Goal: Information Seeking & Learning: Find specific fact

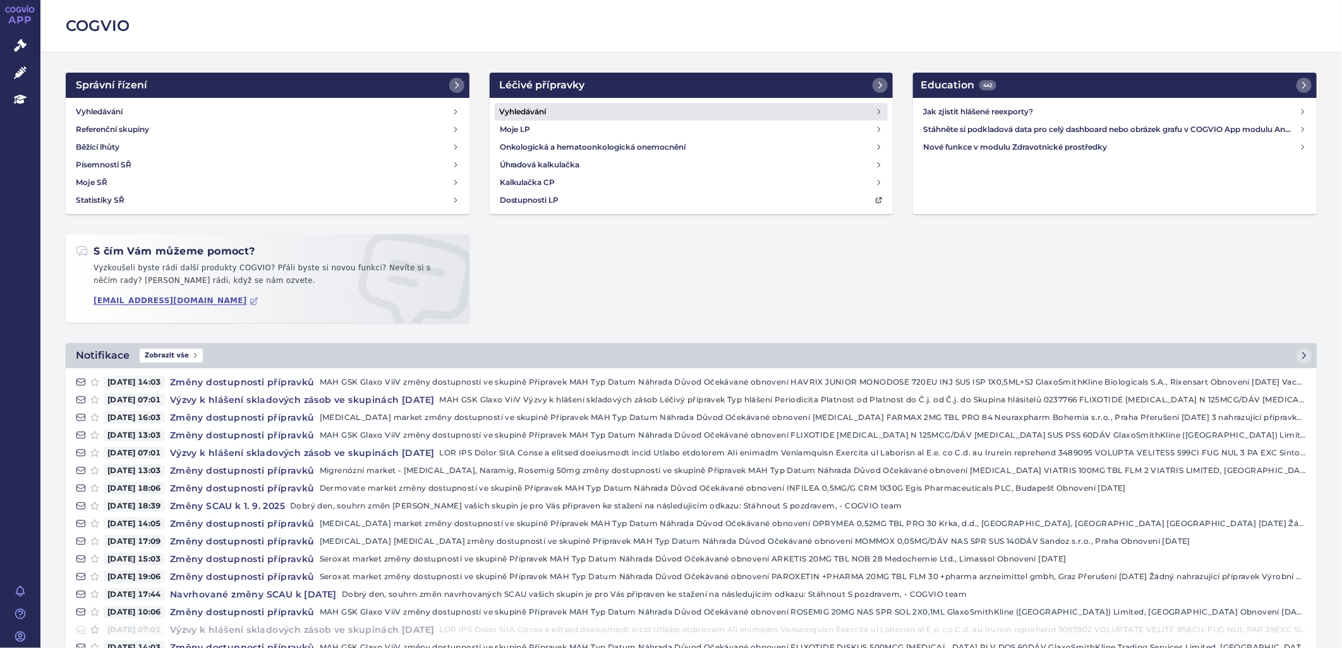
click at [518, 106] on h4 "Vyhledávání" at bounding box center [523, 112] width 47 height 13
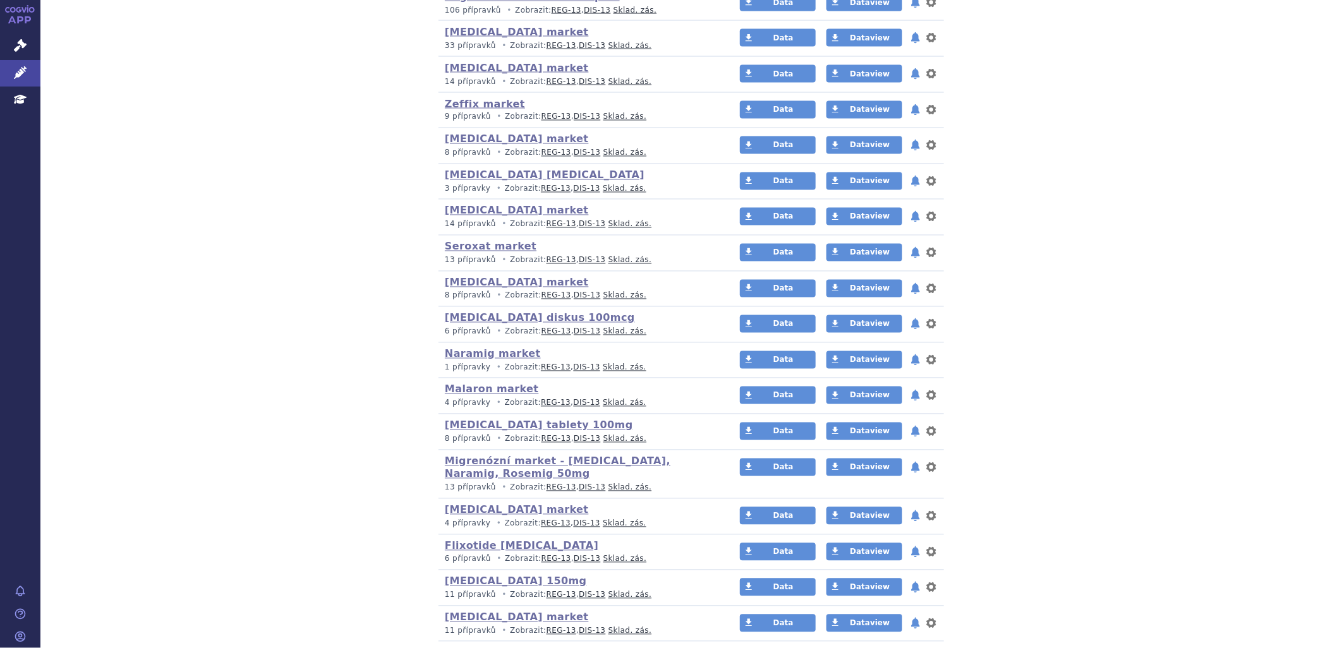
scroll to position [1439, 0]
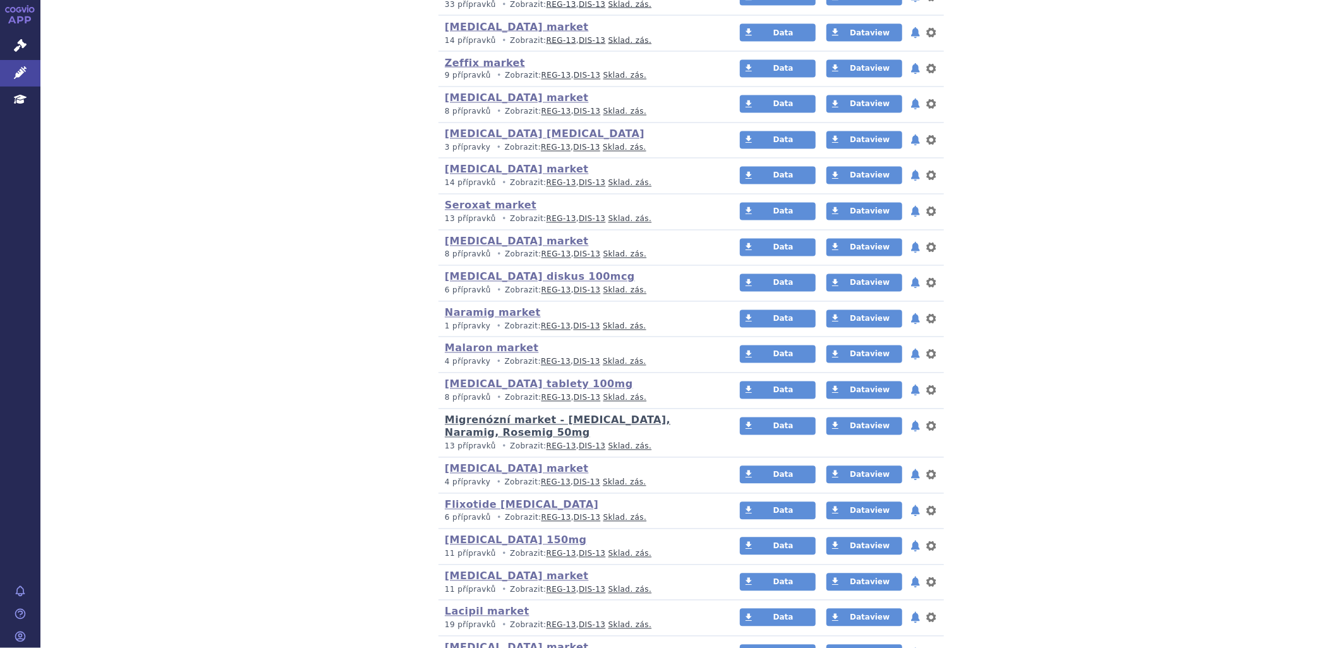
click at [638, 422] on link "Migrenózní market - [MEDICAL_DATA], Naramig, Rosemig 50mg" at bounding box center [558, 427] width 226 height 25
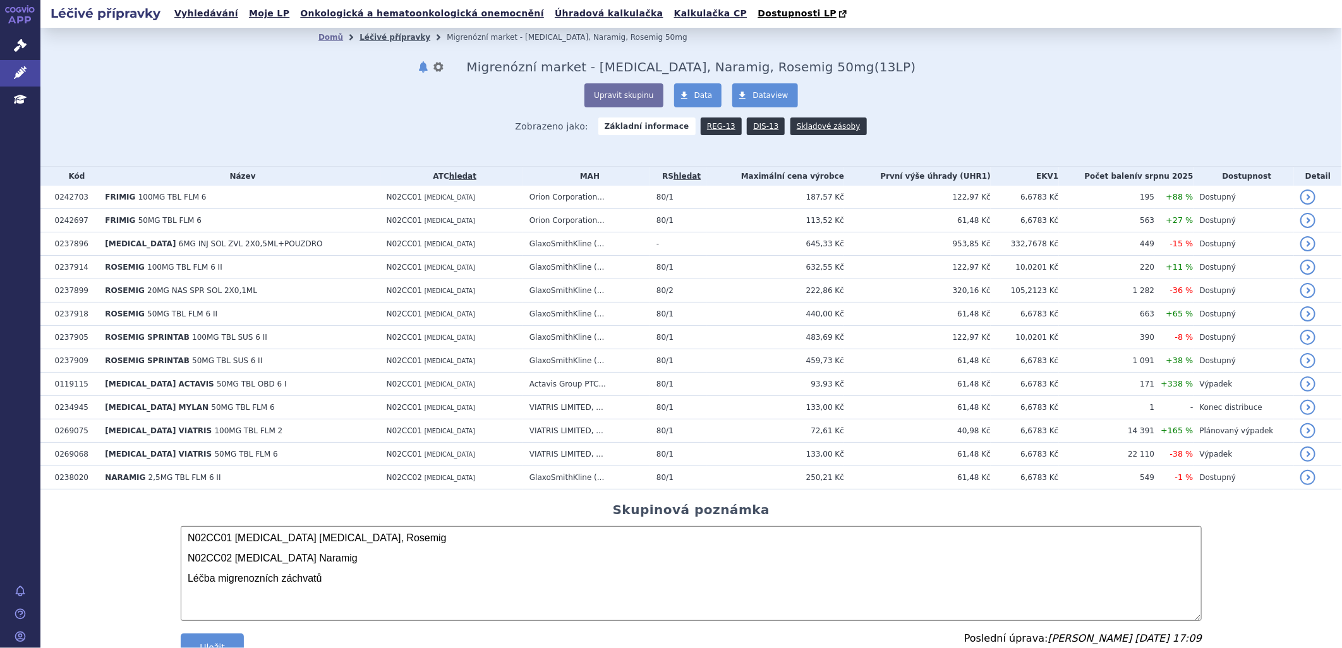
click at [405, 38] on link "Léčivé přípravky" at bounding box center [395, 37] width 71 height 9
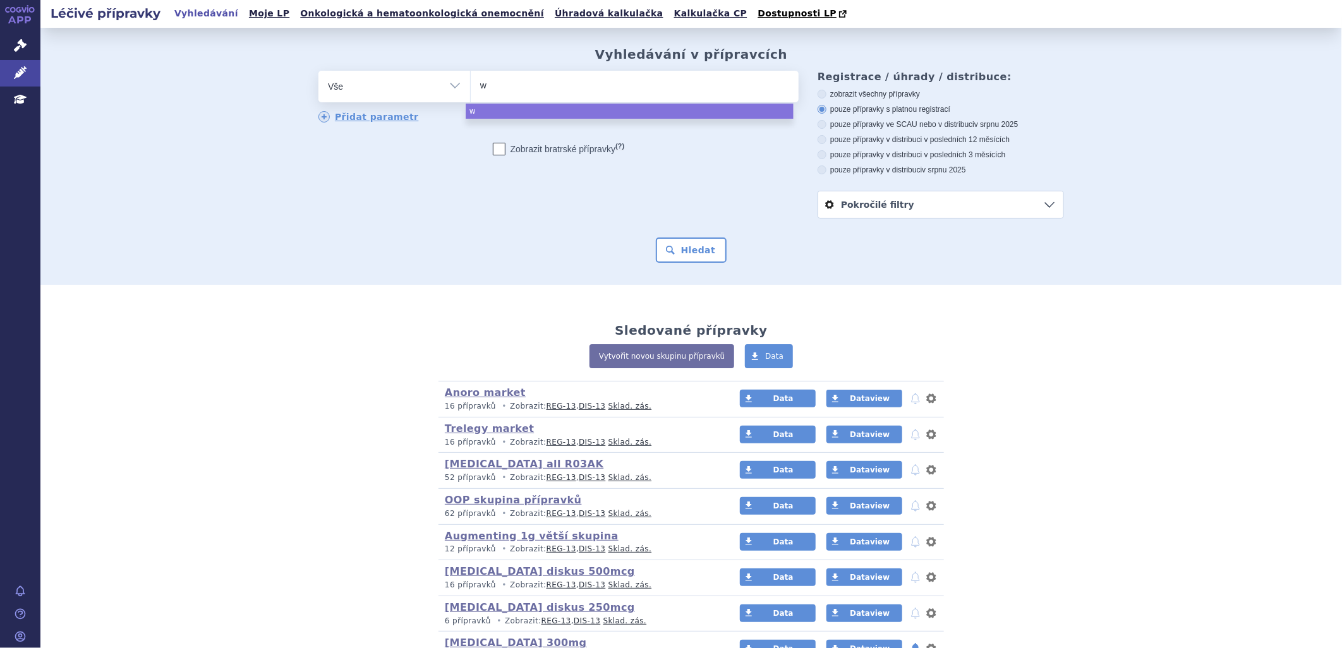
type input "wa"
type input "wal"
type input "w"
type input "bo"
type input "b"
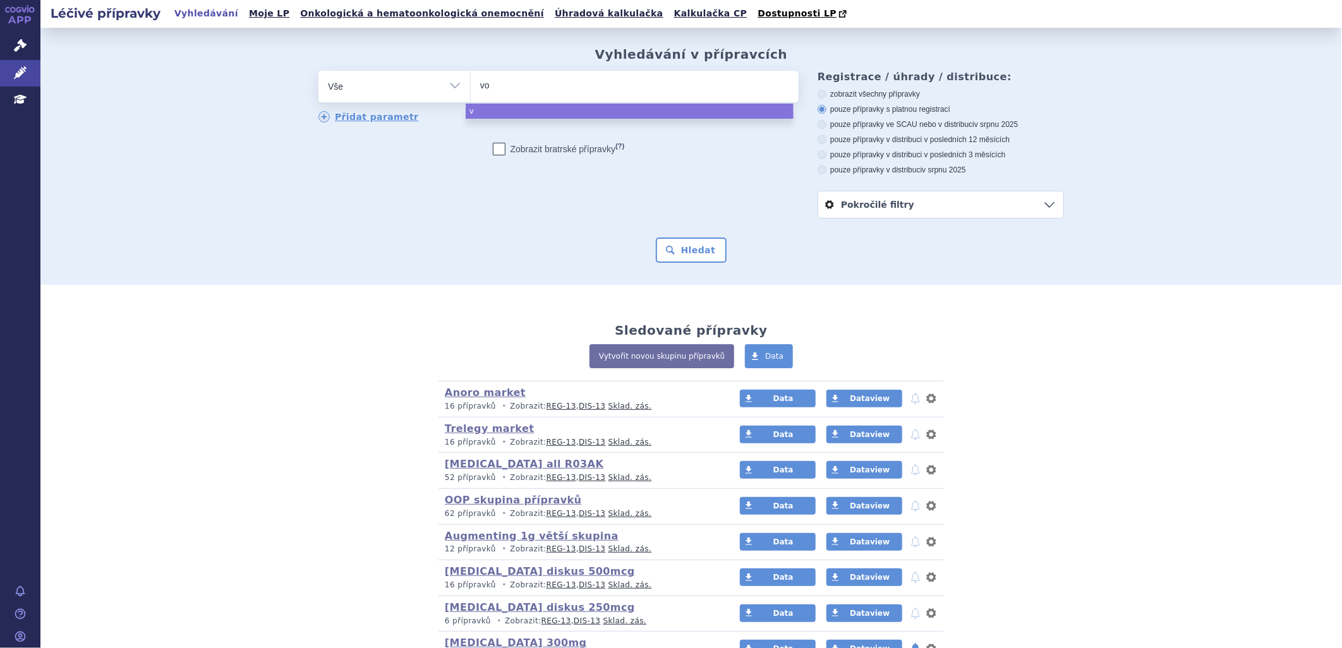
type input "vob"
type input "vobe"
type input "voben"
type input "vobenzy"
type input "vobenzyn"
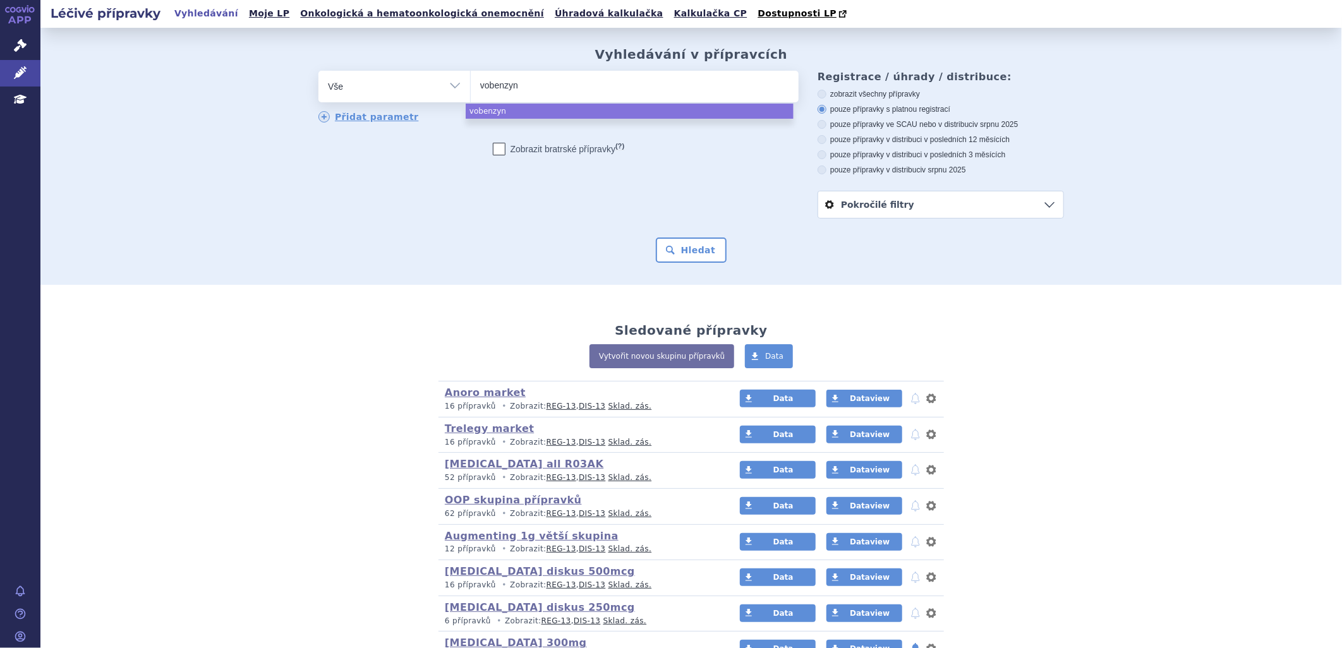
select select "vobenzyn"
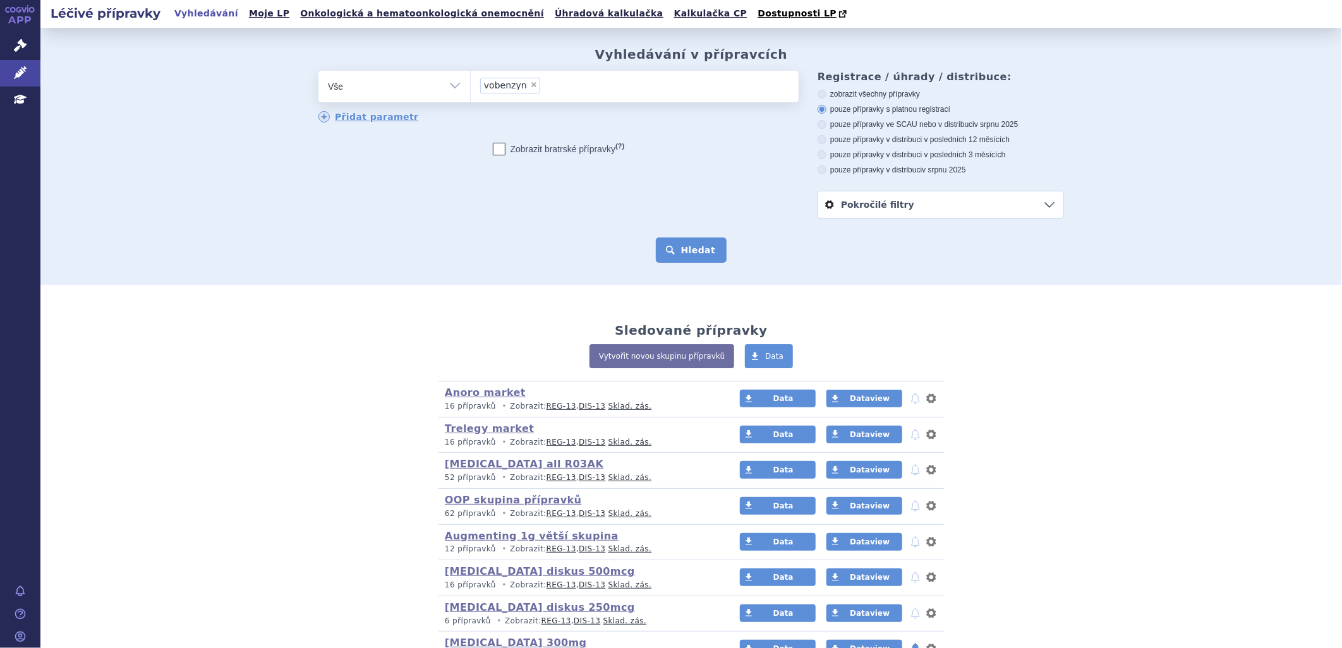
click at [679, 242] on button "Hledat" at bounding box center [691, 250] width 71 height 25
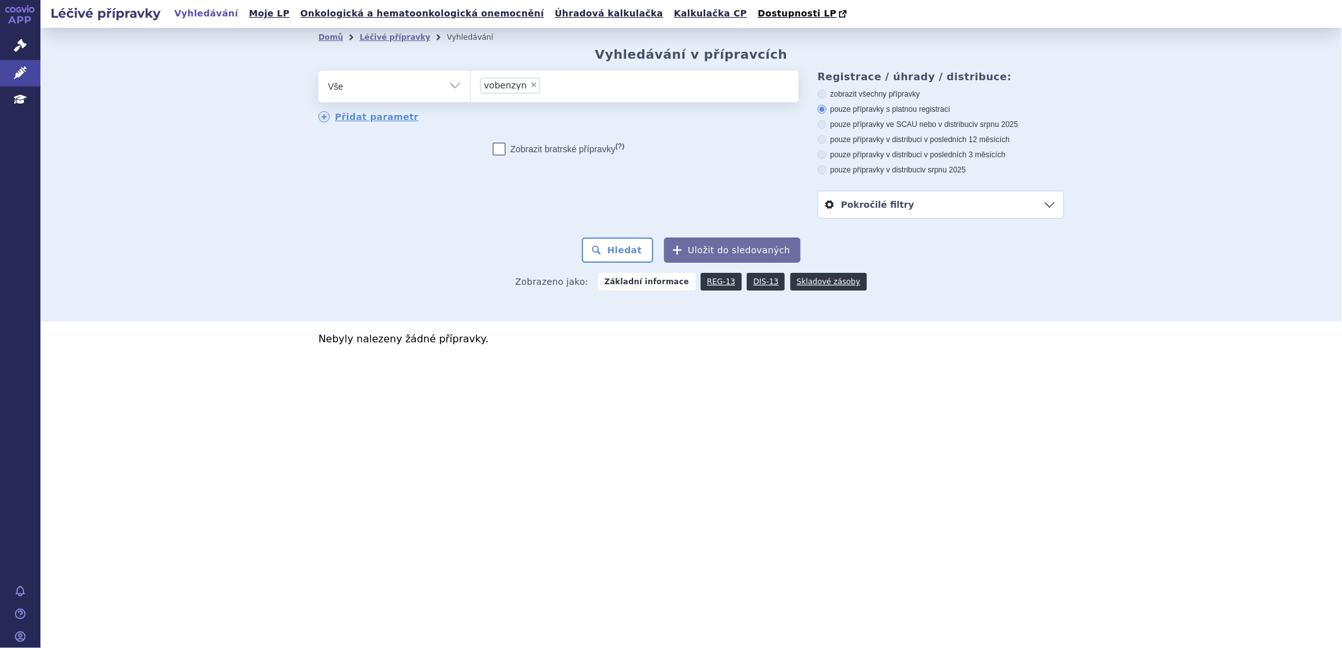
click at [820, 98] on icon at bounding box center [822, 94] width 9 height 9
click at [820, 98] on input "zobrazit všechny přípravky" at bounding box center [823, 96] width 8 height 8
radio input "true"
click at [637, 254] on button "Hledat" at bounding box center [617, 250] width 71 height 25
click at [531, 87] on span "×" at bounding box center [534, 85] width 8 height 8
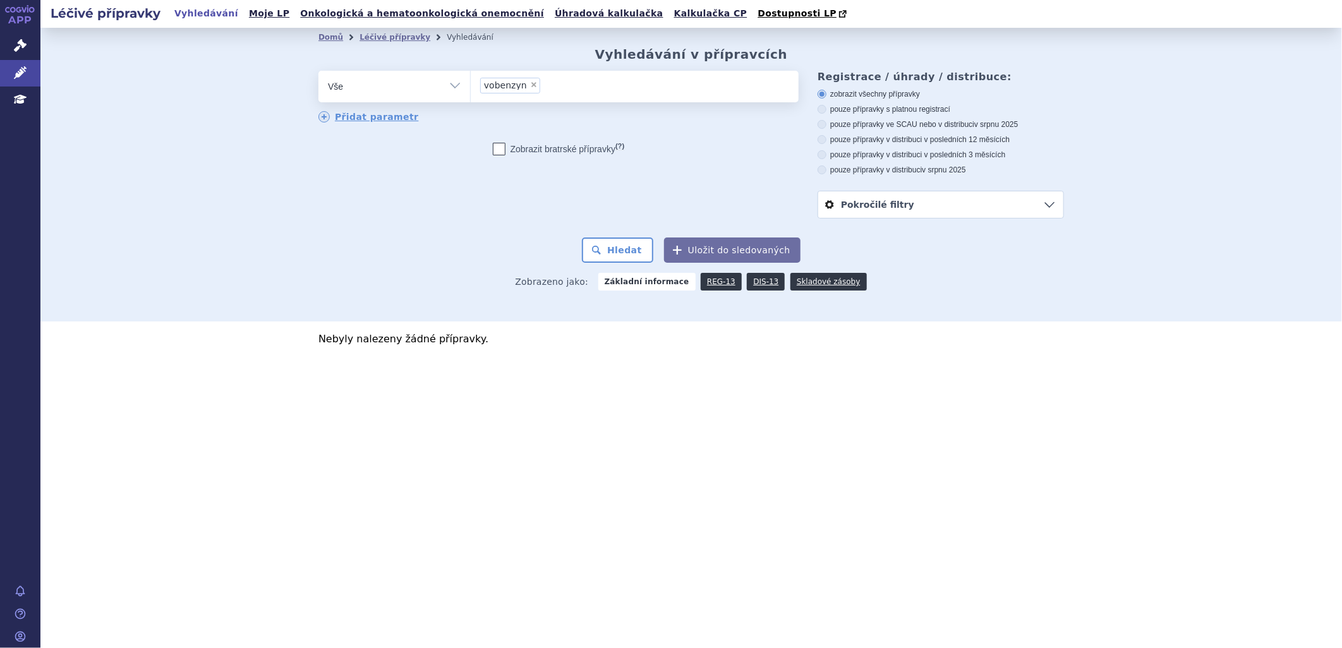
click at [471, 87] on select "vobenzyn" at bounding box center [470, 86] width 1 height 32
select select
type input "wo"
type input "wob"
type input "woben"
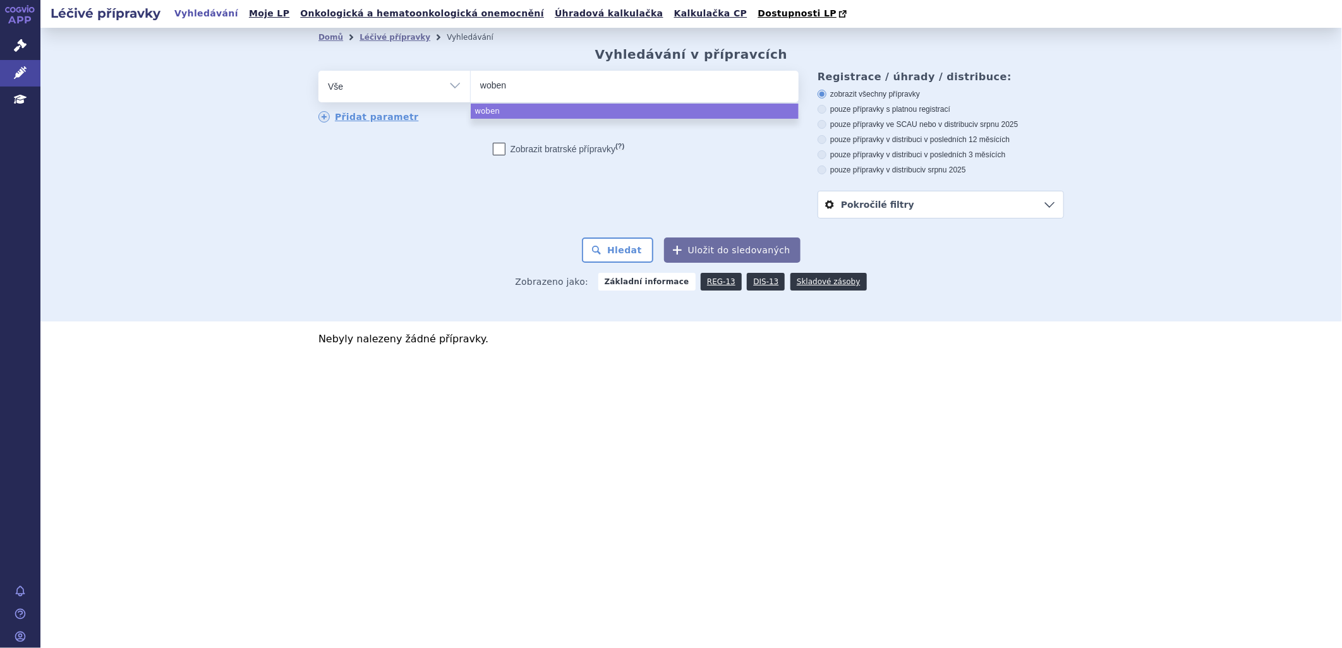
type input "wobenz"
type input "wobenzyn"
select select "wobenzyn"
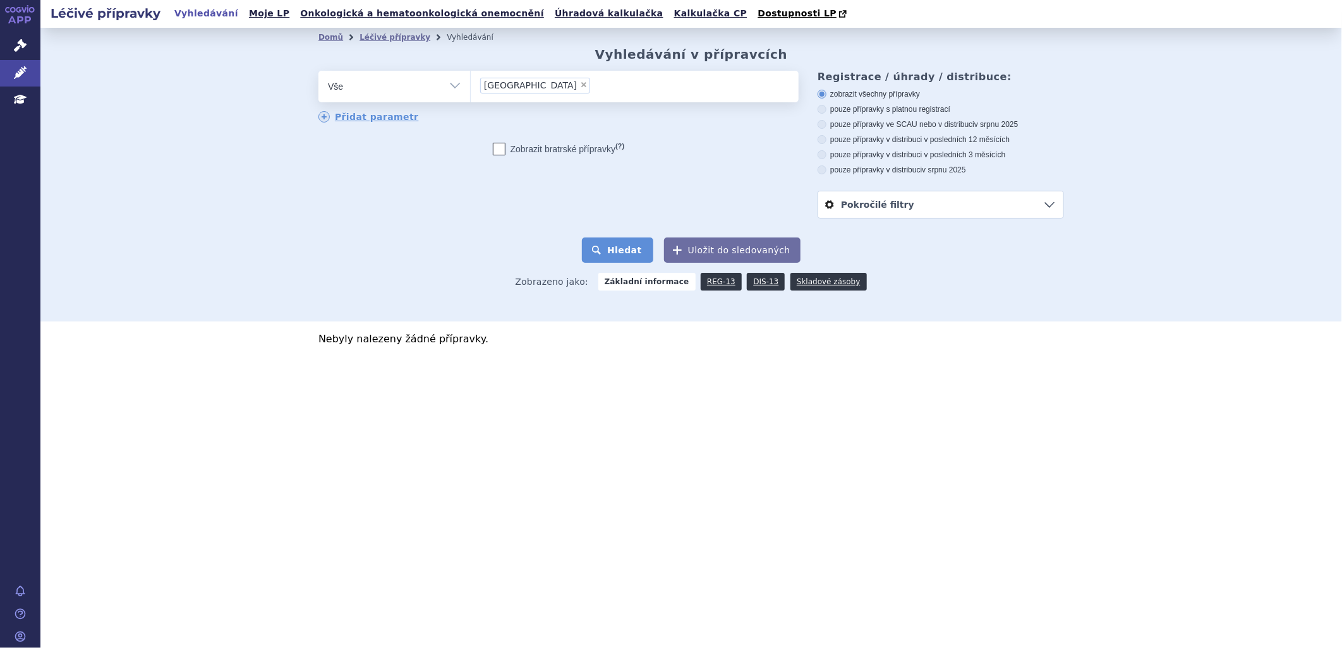
click at [626, 251] on button "Hledat" at bounding box center [617, 250] width 71 height 25
click at [580, 87] on span "×" at bounding box center [584, 85] width 8 height 8
click at [471, 87] on select "[GEOGRAPHIC_DATA]" at bounding box center [470, 86] width 1 height 32
select select
click at [825, 157] on icon at bounding box center [822, 154] width 9 height 9
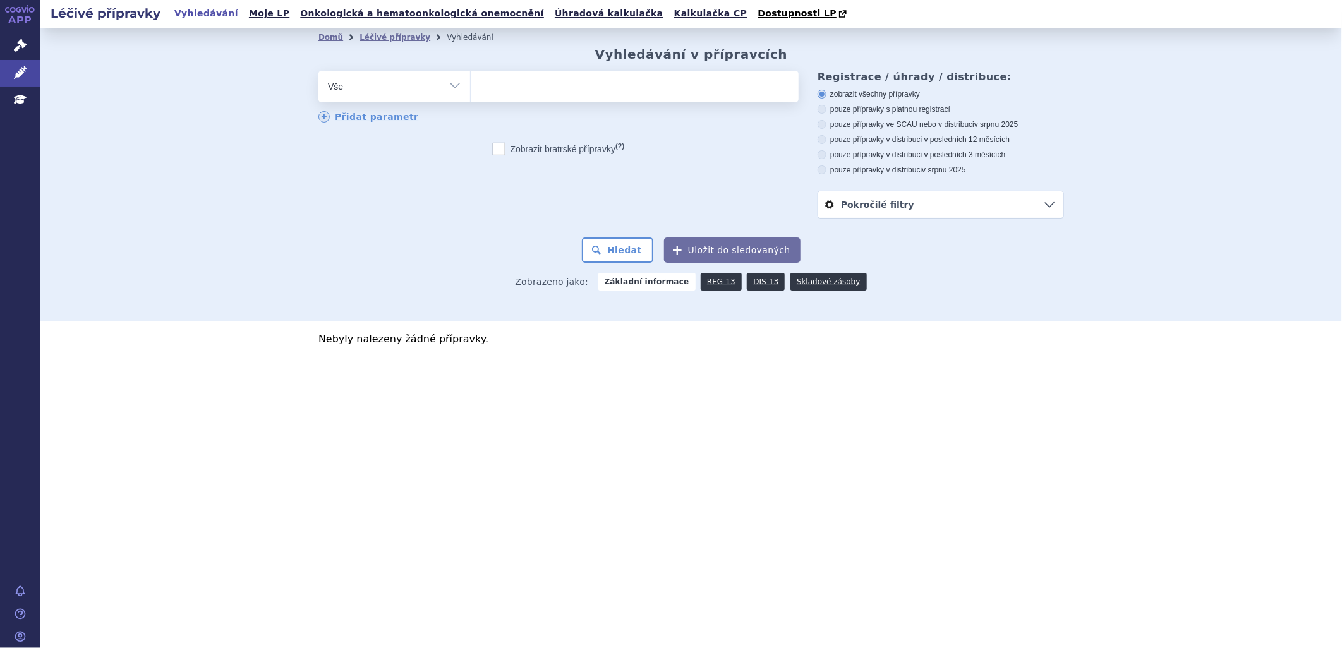
click at [825, 157] on input "pouze přípravky v distribuci v posledních 3 měsících" at bounding box center [823, 156] width 8 height 8
radio input "true"
click at [614, 92] on ul at bounding box center [635, 84] width 328 height 27
click at [471, 92] on select "[GEOGRAPHIC_DATA]" at bounding box center [470, 86] width 1 height 32
type input "we"
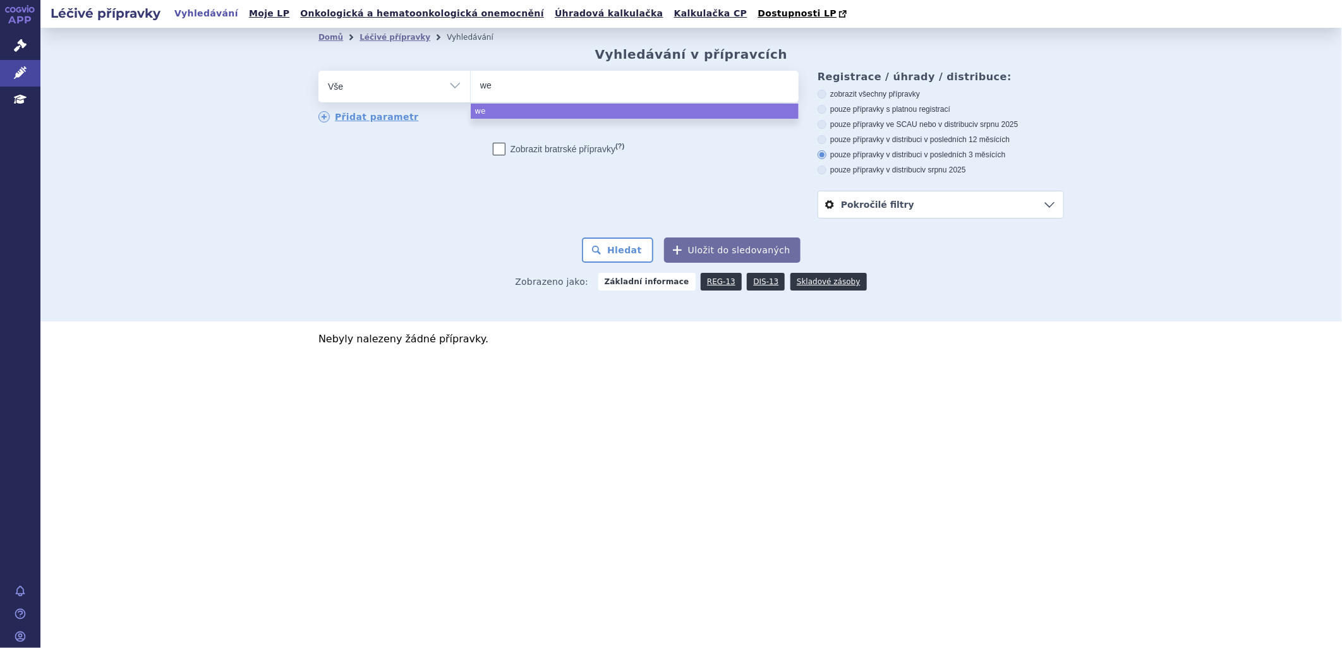
type input "w"
type input "wal"
type input "walz"
type input "walzym"
select select "walzym"
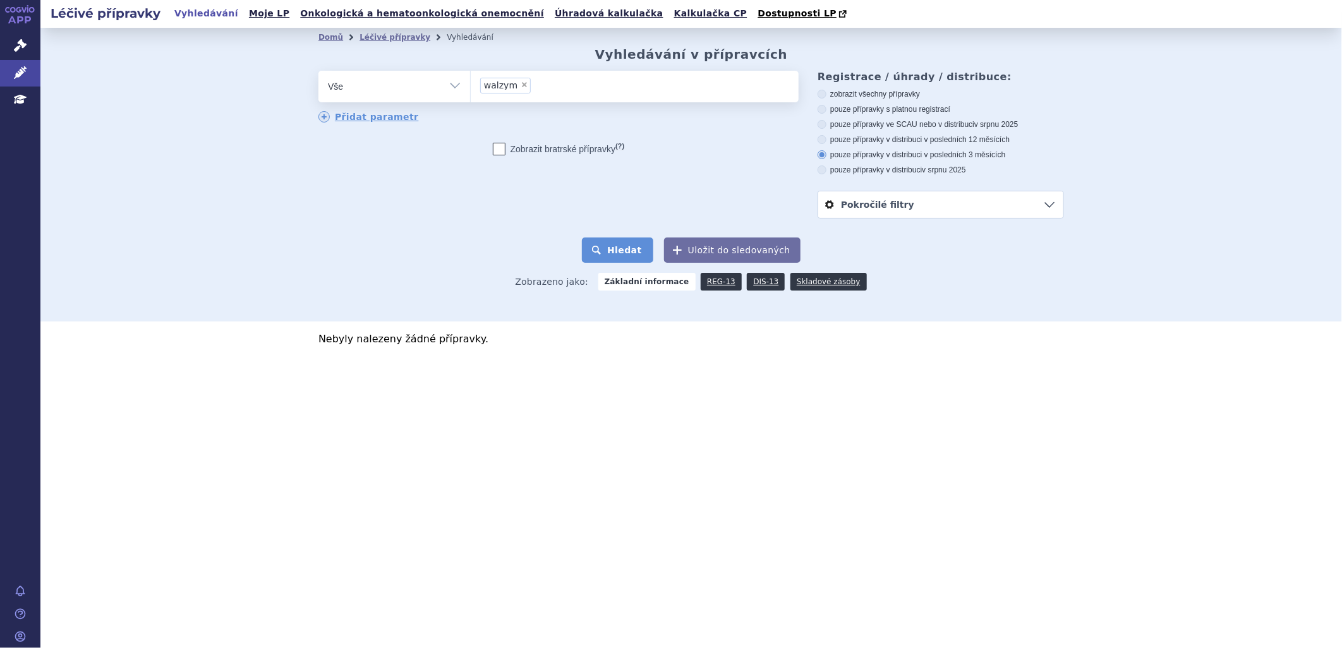
click at [640, 249] on button "Hledat" at bounding box center [617, 250] width 71 height 25
click at [521, 87] on span "×" at bounding box center [525, 85] width 8 height 8
click at [471, 87] on select "walzym" at bounding box center [470, 86] width 1 height 32
select select
click at [456, 85] on select "Vše Přípravek/SUKL kód MAH VPOIS ATC/Aktivní látka Léková forma Síla" at bounding box center [395, 85] width 152 height 28
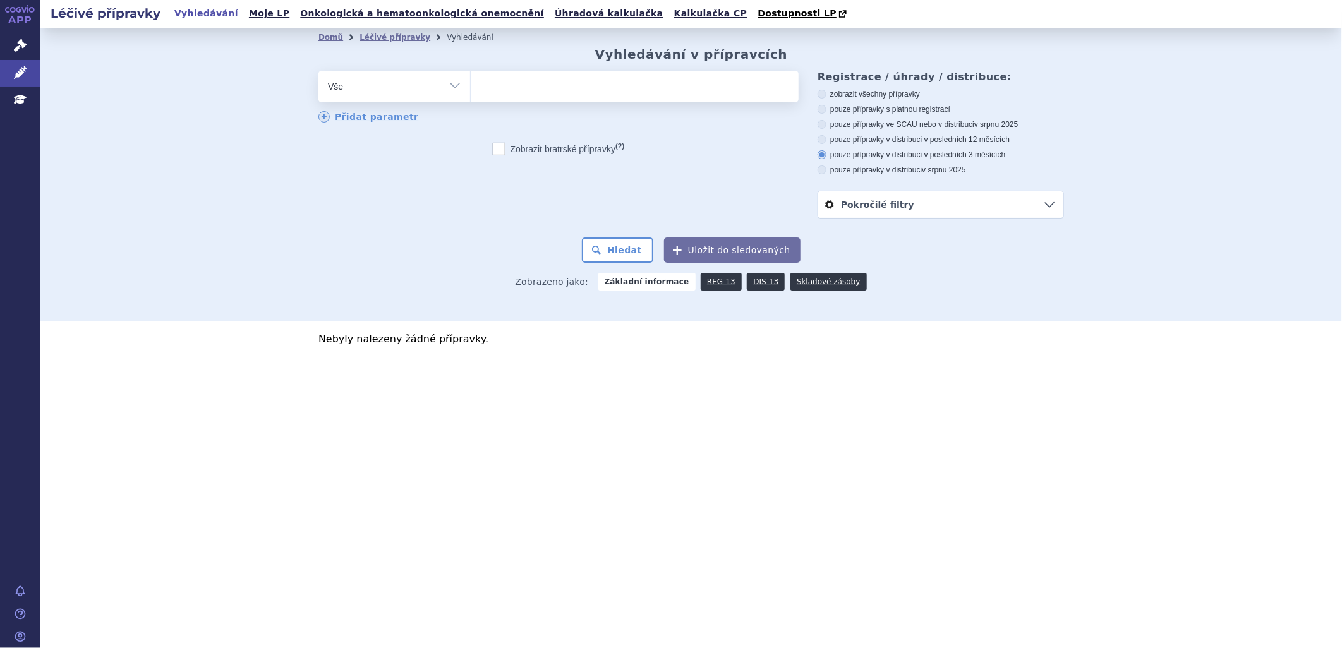
click at [456, 85] on select "Vše Přípravek/SUKL kód MAH VPOIS ATC/Aktivní látka Léková forma Síla" at bounding box center [395, 85] width 152 height 28
click at [517, 87] on ul at bounding box center [635, 84] width 328 height 27
click at [471, 87] on select "walzym" at bounding box center [470, 86] width 1 height 32
type input "det"
type input "detr"
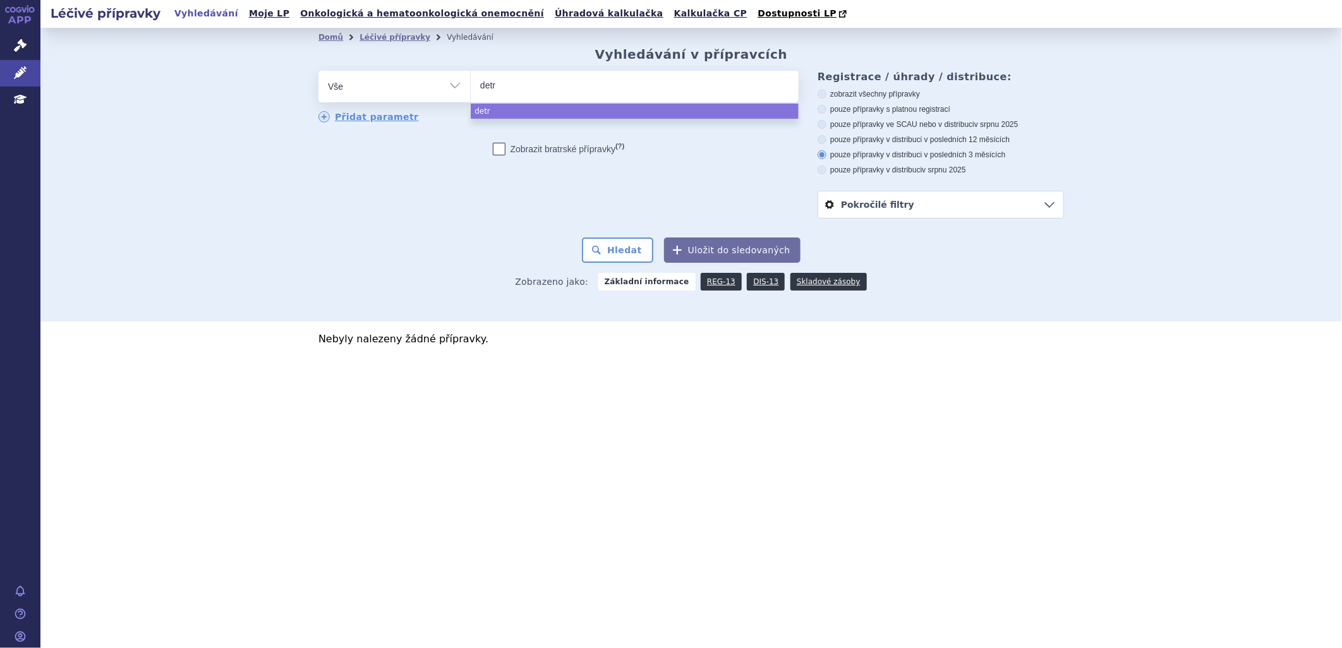
type input "detra"
type input "detrale"
type input "detralex"
select select "detralex"
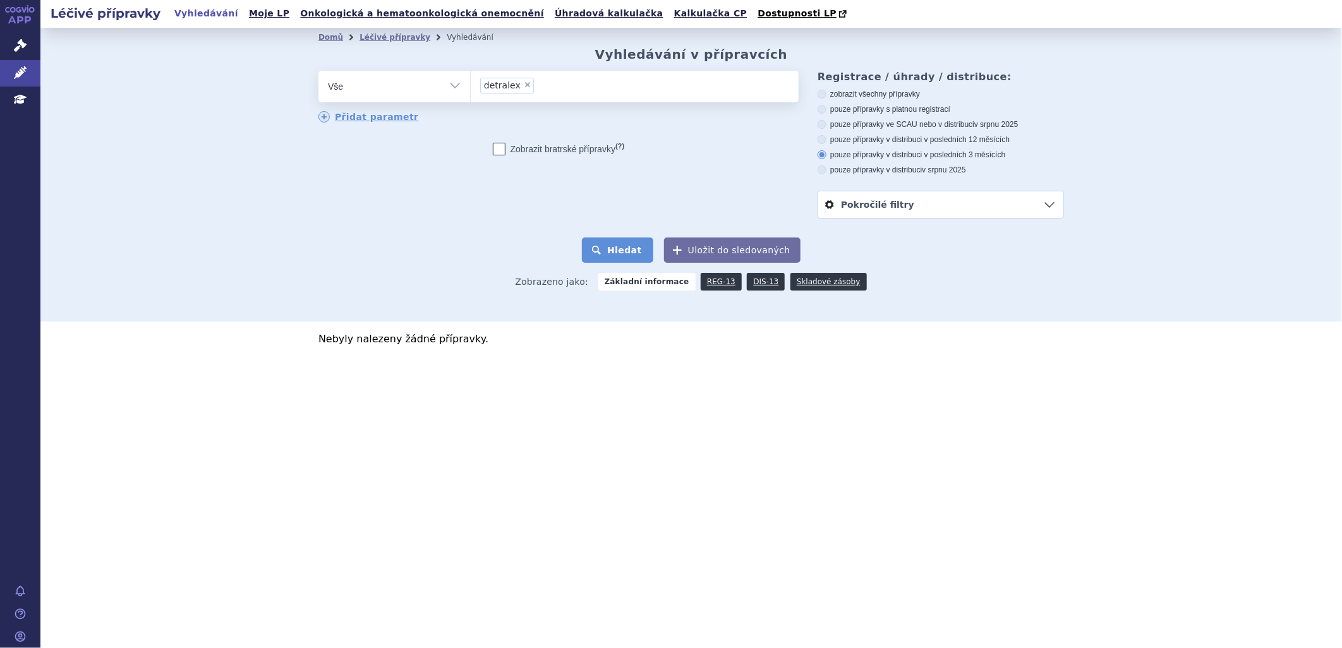
click at [629, 245] on button "Hledat" at bounding box center [617, 250] width 71 height 25
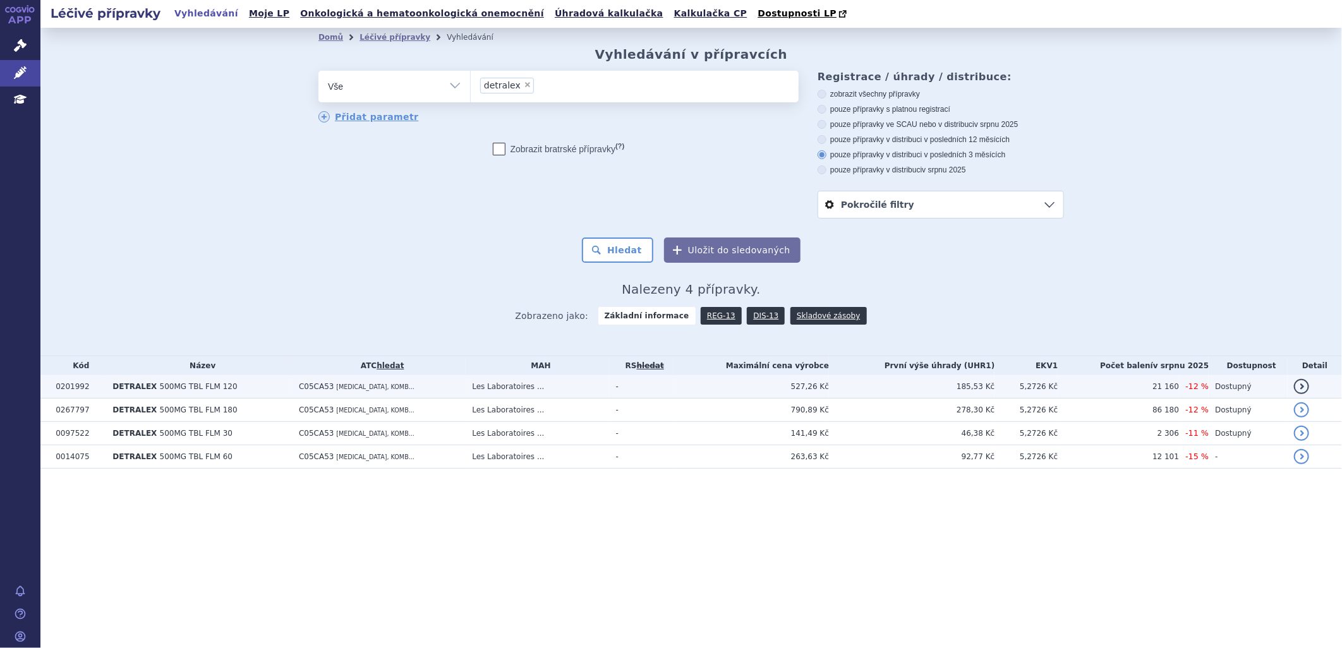
click at [299, 389] on span "C05CA53" at bounding box center [316, 386] width 35 height 9
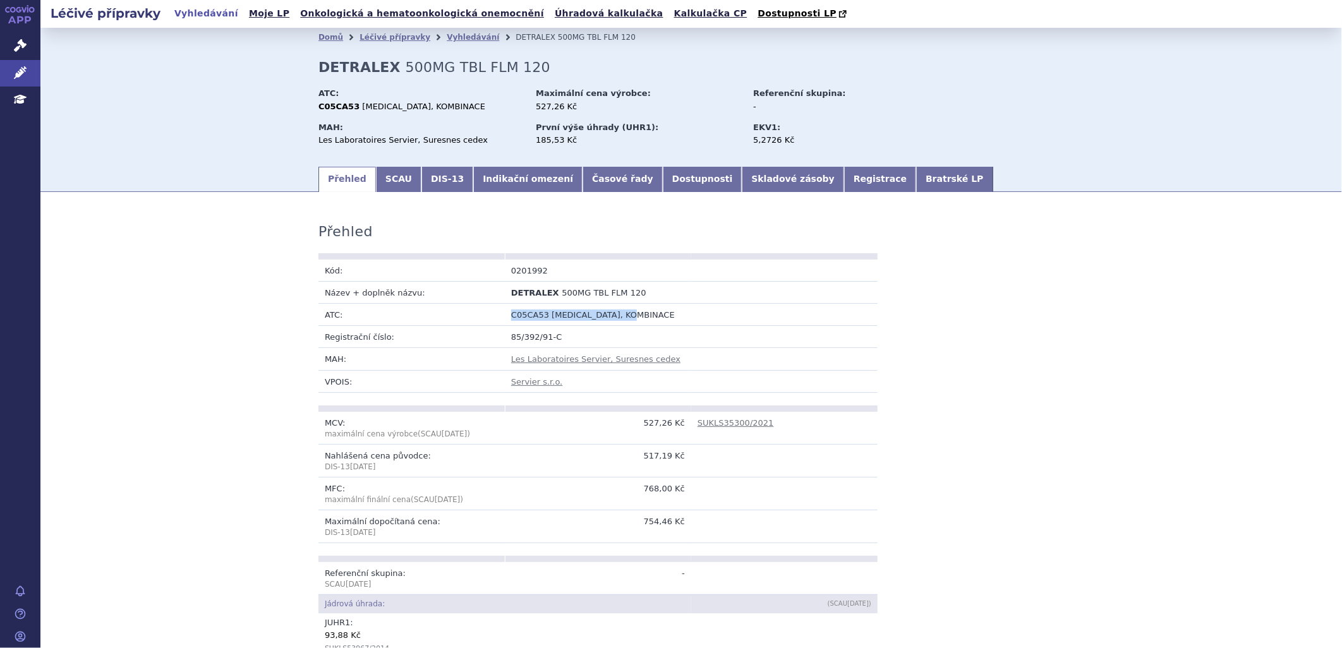
drag, startPoint x: 638, startPoint y: 318, endPoint x: 501, endPoint y: 319, distance: 137.1
click at [505, 319] on td "C05CA53 [MEDICAL_DATA], KOMBINACE" at bounding box center [691, 315] width 373 height 22
drag, startPoint x: 501, startPoint y: 319, endPoint x: 517, endPoint y: 317, distance: 15.8
copy td "C05CA53 DIOSMIN, KOMBINACE"
click at [447, 42] on link "Vyhledávání" at bounding box center [473, 37] width 52 height 9
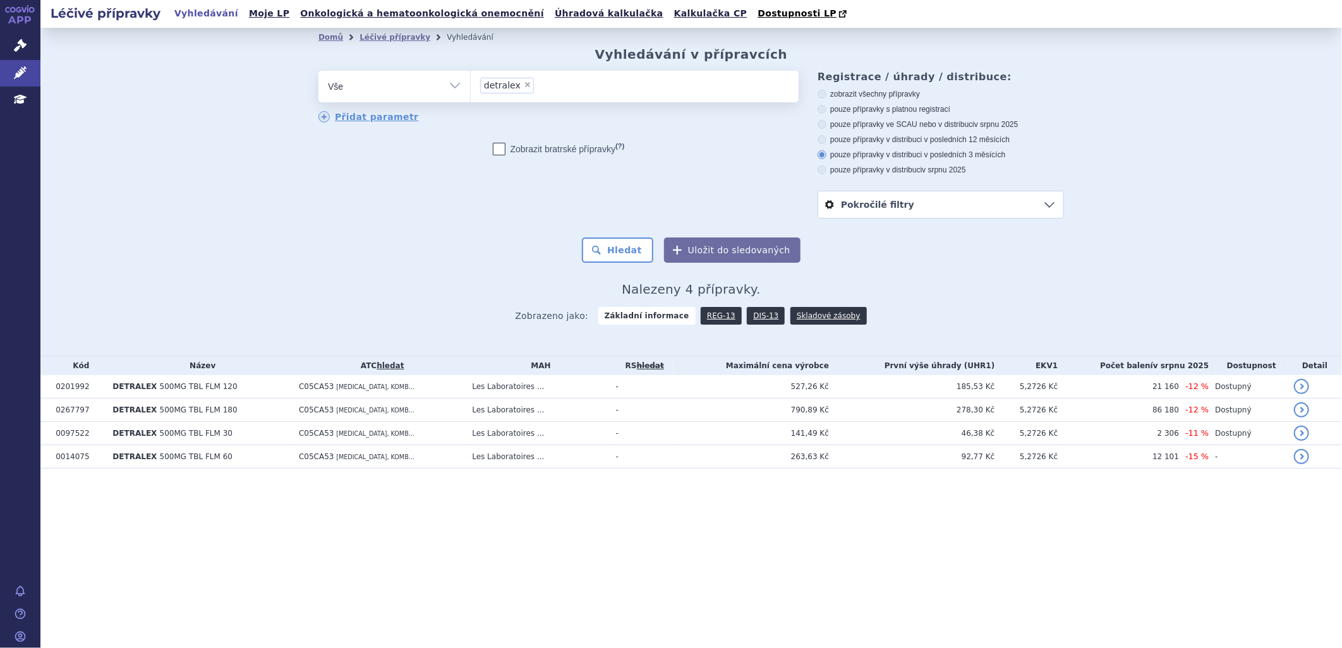
click at [524, 87] on span "×" at bounding box center [528, 85] width 8 height 8
click at [471, 87] on select "detralex" at bounding box center [470, 86] width 1 height 32
select select
click at [456, 85] on select "Vše Přípravek/SUKL kód MAH VPOIS ATC/Aktivní látka Léková forma Síla" at bounding box center [395, 85] width 152 height 28
select select "filter-atc-group"
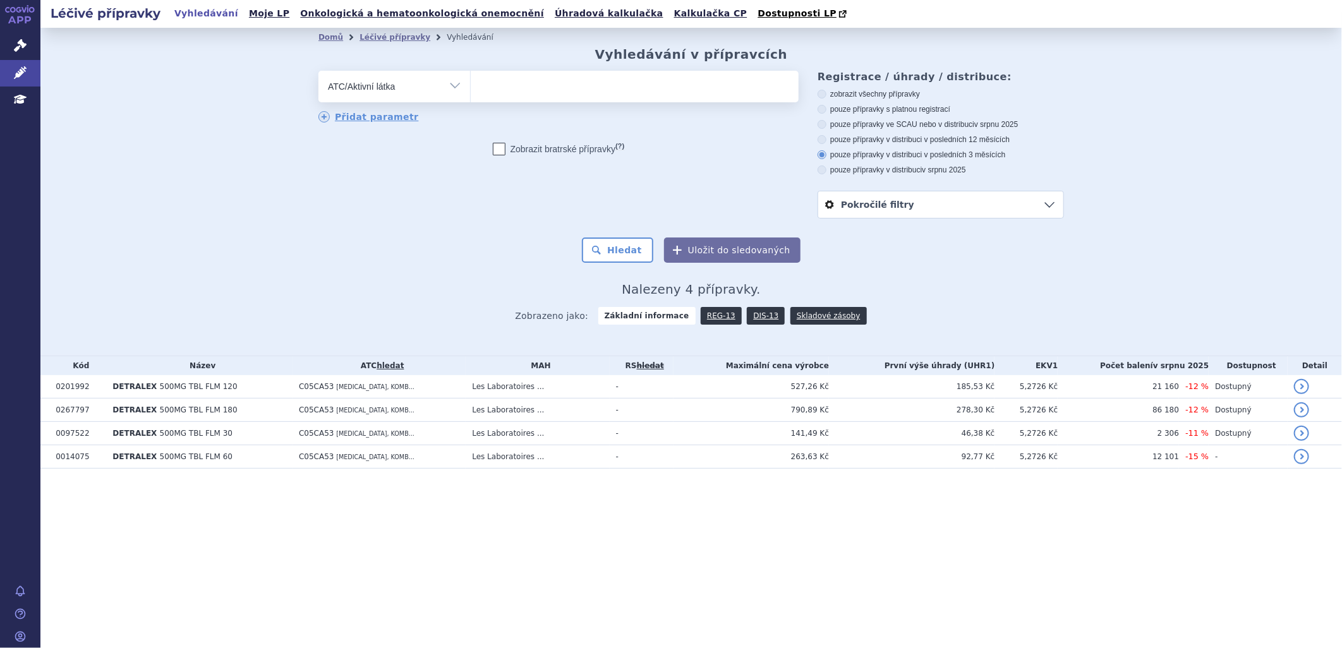
click at [319, 71] on select "Vše Přípravek/SUKL kód MAH VPOIS ATC/Aktivní látka Léková forma Síla" at bounding box center [395, 85] width 152 height 28
click at [535, 92] on ul at bounding box center [635, 84] width 328 height 27
click at [471, 92] on select at bounding box center [470, 86] width 1 height 32
drag, startPoint x: 535, startPoint y: 92, endPoint x: 512, endPoint y: 82, distance: 25.2
click at [512, 82] on ul at bounding box center [635, 84] width 328 height 27
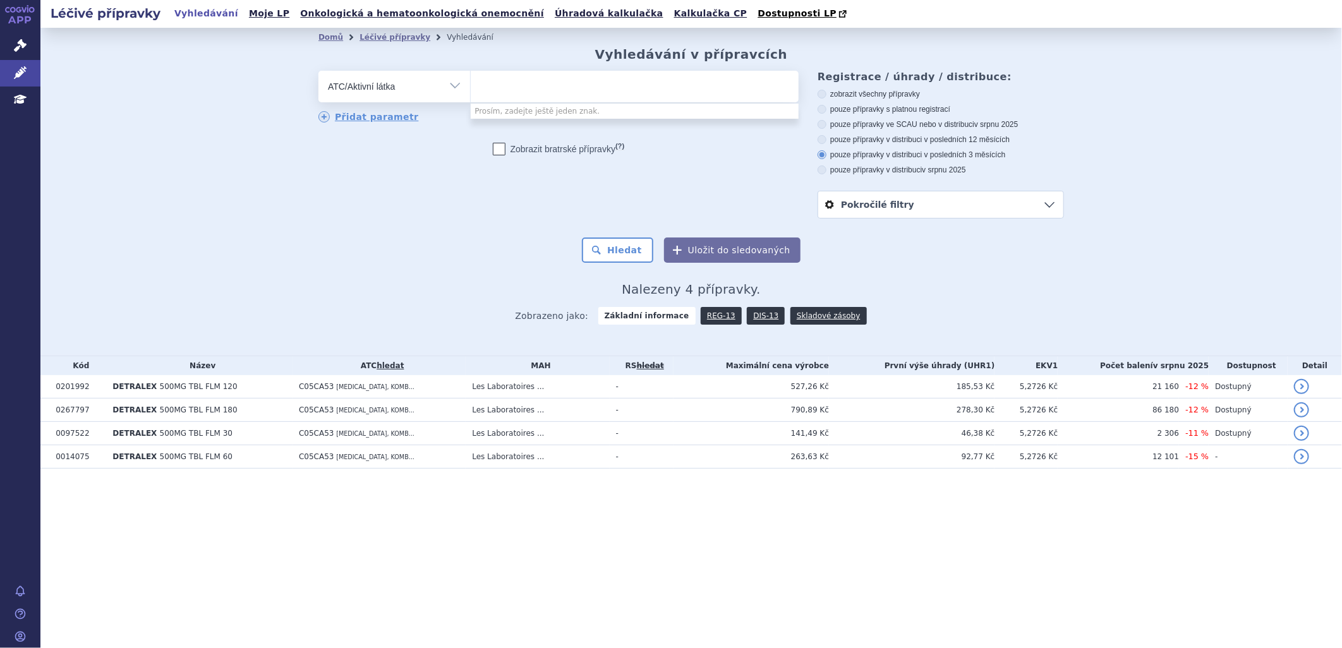
click at [471, 82] on select at bounding box center [470, 86] width 1 height 32
paste input "C05CA53 [MEDICAL_DATA], KOMBINACE"
type input "C05CA53 [MEDICAL_DATA], KOMBINACE"
select select "C05CA53 [MEDICAL_DATA], KOMBINACE"
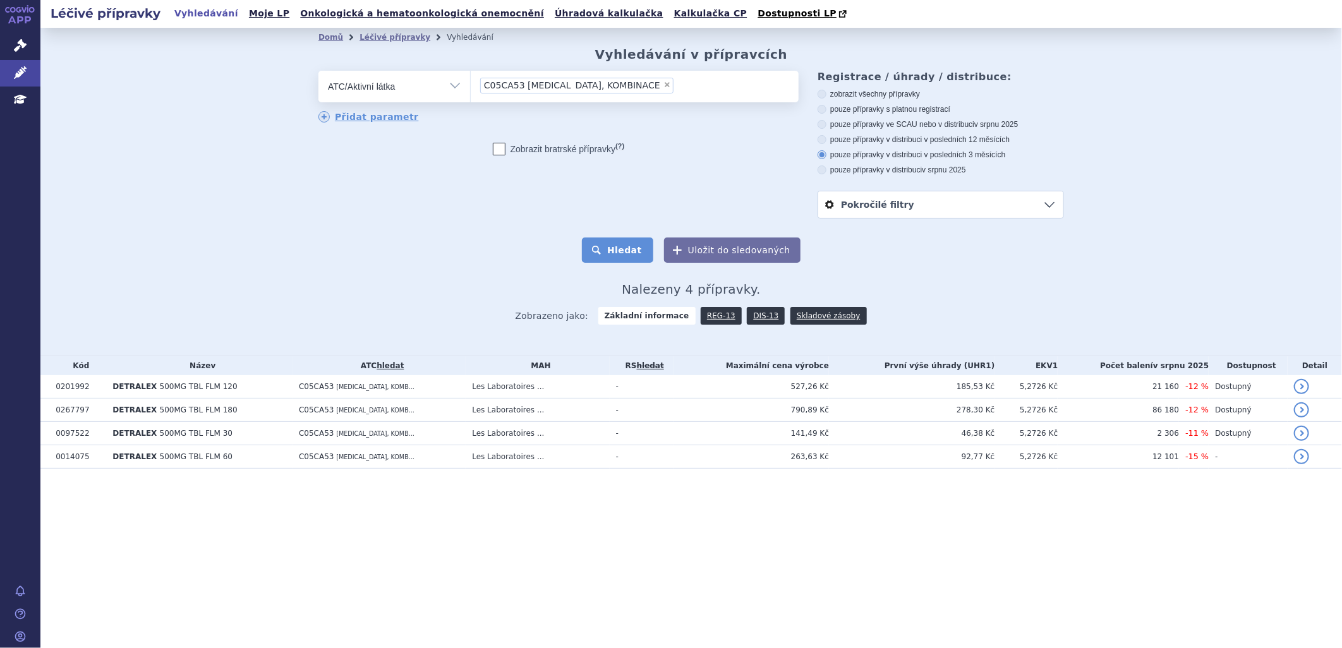
click at [642, 255] on button "Hledat" at bounding box center [617, 250] width 71 height 25
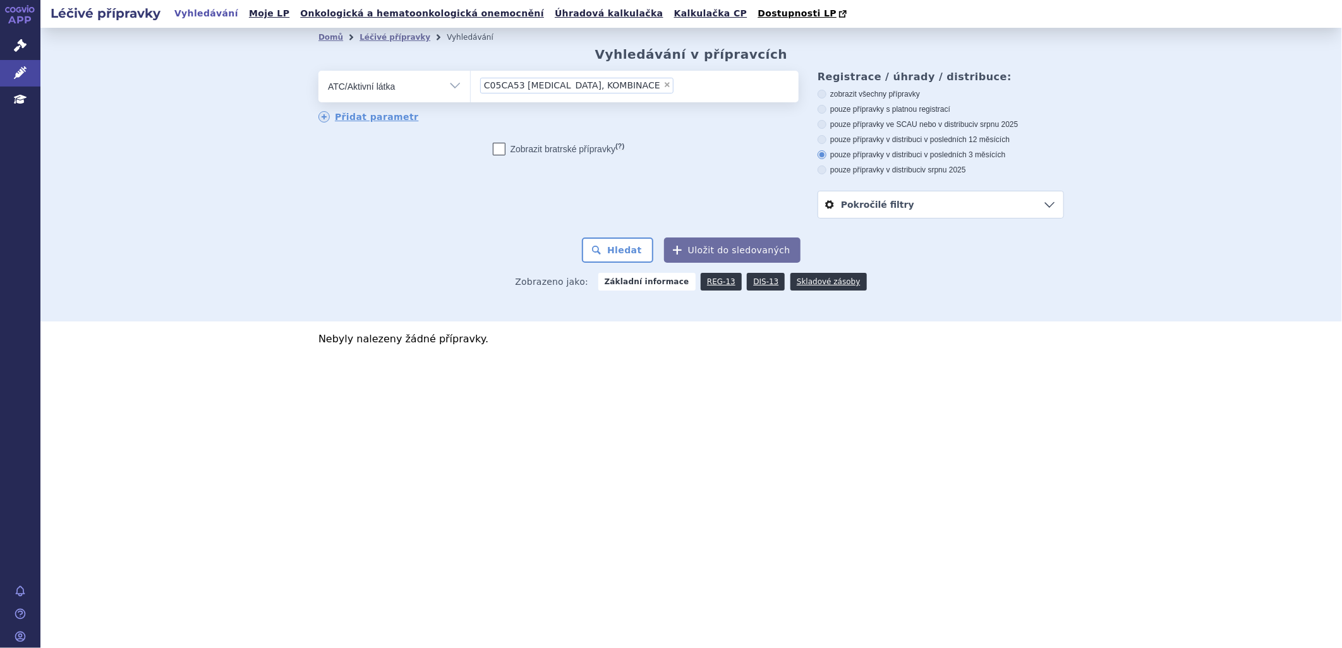
click at [664, 85] on span "×" at bounding box center [668, 85] width 8 height 8
click at [471, 85] on select "C05CA53 [MEDICAL_DATA], KOMBINACE" at bounding box center [470, 86] width 1 height 32
select select
type input "C05CA53 [MEDICAL_DATA], KOMBINACE"
select select "C05CA53 [MEDICAL_DATA], KOMBINACE"
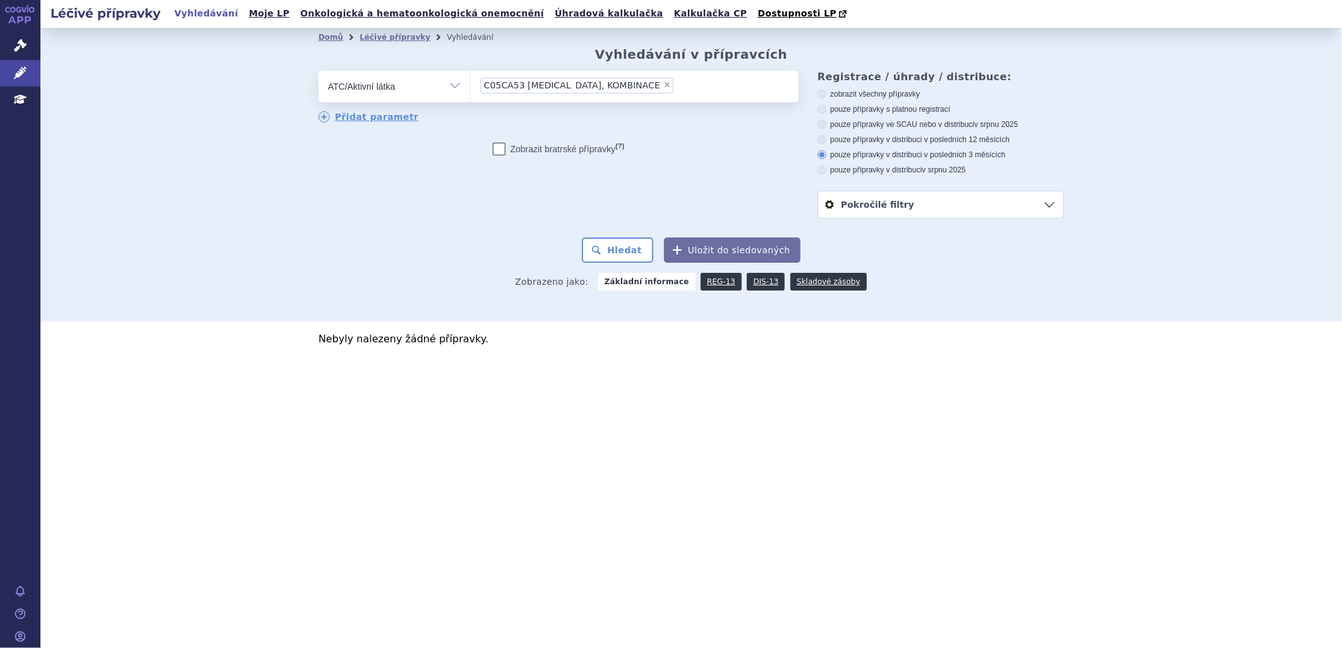
click at [556, 81] on li "× C05CA53 DIOSMIN, KOMBINACE" at bounding box center [576, 86] width 193 height 16
click at [471, 81] on select "C05CA53 DIOSMIN, KOMBINACE" at bounding box center [470, 86] width 1 height 32
click at [521, 87] on span "C05CA53 [MEDICAL_DATA], KOMBINACE" at bounding box center [572, 85] width 176 height 9
click at [471, 87] on select "C05CA53 [MEDICAL_DATA], KOMBINACE" at bounding box center [470, 86] width 1 height 32
click at [454, 84] on select "Vše Přípravek/SUKL kód MAH VPOIS ATC/Aktivní látka Léková forma Síla" at bounding box center [395, 85] width 152 height 28
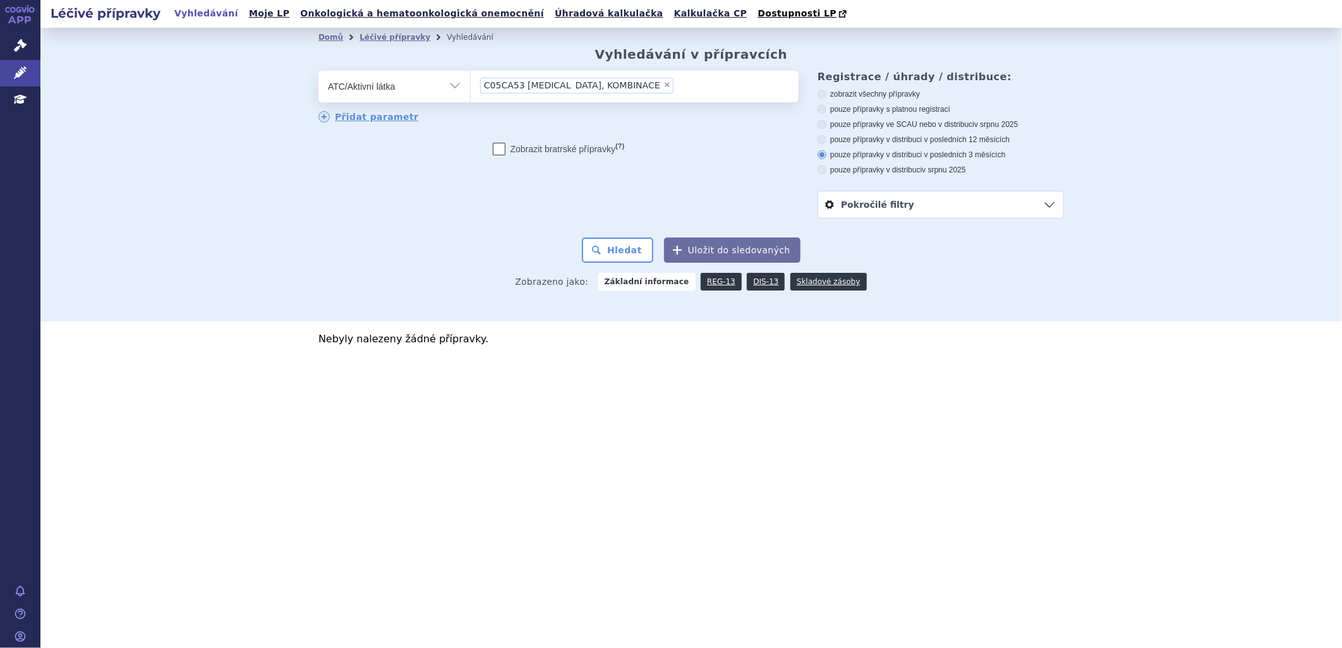
select select "filter-all"
click at [319, 71] on select "Vše Přípravek/SUKL kód MAH VPOIS ATC/Aktivní látka Léková forma Síla" at bounding box center [395, 85] width 152 height 28
click at [498, 87] on ul at bounding box center [635, 84] width 328 height 27
click at [471, 87] on select at bounding box center [470, 86] width 1 height 32
paste input "C05CA53 [MEDICAL_DATA], KOMBINACE"
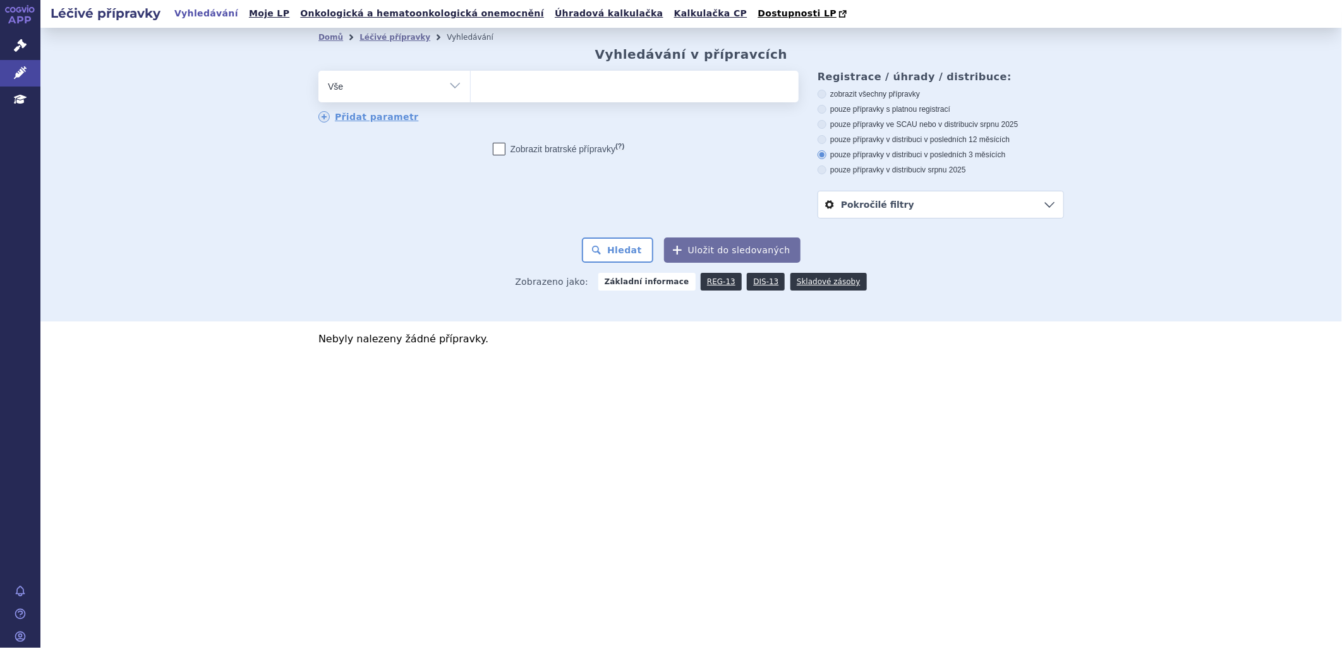
type input "C05CA53 [MEDICAL_DATA], KOMBINACE"
select select "C05CA53 [MEDICAL_DATA], KOMBINACE"
click at [645, 250] on button "Hledat" at bounding box center [617, 250] width 71 height 25
click at [553, 81] on li "× C05CA53 DIOSMIN, KOMBINACE" at bounding box center [576, 86] width 193 height 16
click at [471, 81] on select "C05CA53 [MEDICAL_DATA], KOMBINACE" at bounding box center [470, 86] width 1 height 32
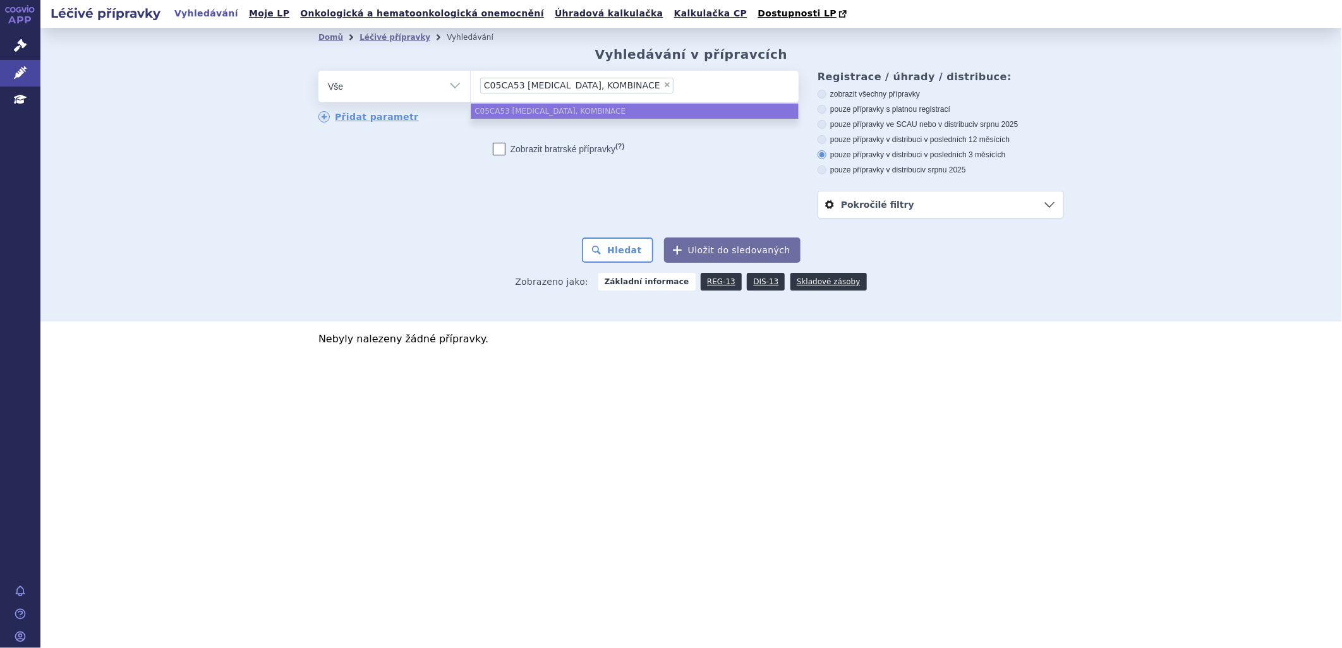
click at [519, 111] on ul "C05CA53 [MEDICAL_DATA], KOMBINACE" at bounding box center [635, 111] width 328 height 15
click at [519, 111] on ul "C05CA53 DIOSMIN, KOMBINACE" at bounding box center [635, 111] width 328 height 15
click at [527, 88] on span "C05CA53 [MEDICAL_DATA], KOMBINACE" at bounding box center [572, 85] width 176 height 9
click at [471, 88] on select "C05CA53 [MEDICAL_DATA], KOMBINACE" at bounding box center [470, 86] width 1 height 32
click at [518, 85] on span "C05CA53 [MEDICAL_DATA], KOMBINACE" at bounding box center [572, 85] width 176 height 9
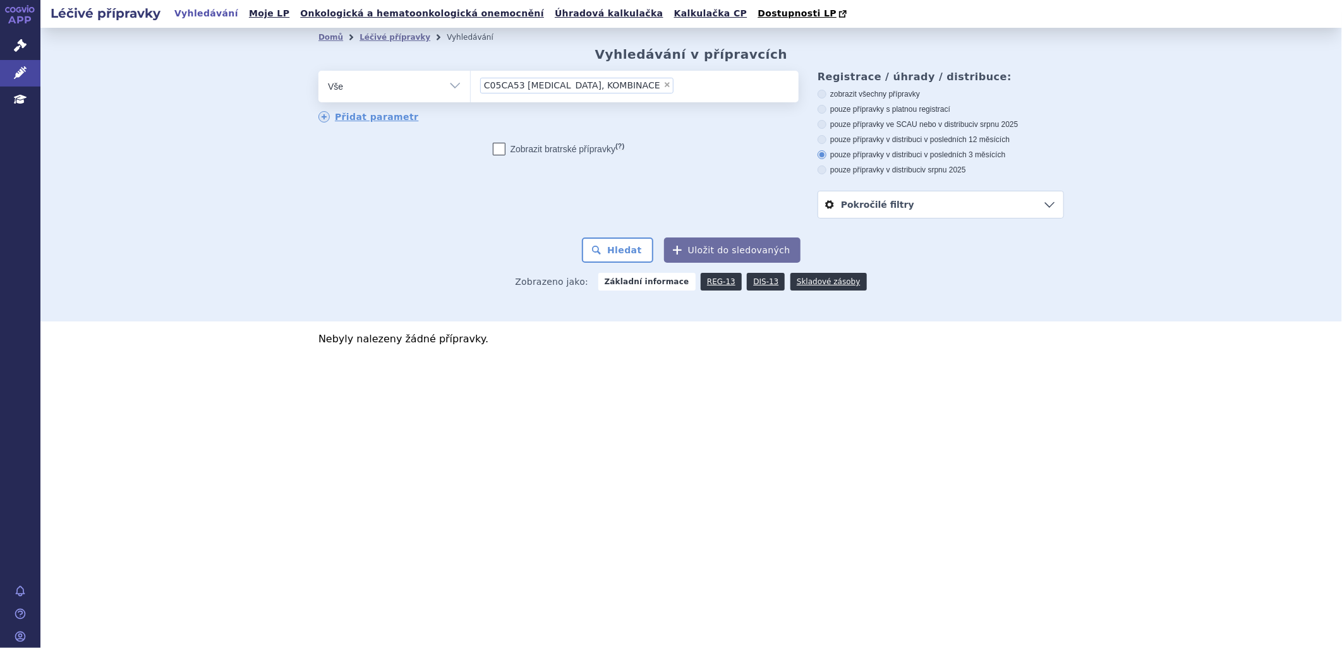
click at [471, 85] on select "C05CA53 [MEDICAL_DATA], KOMBINACE" at bounding box center [470, 86] width 1 height 32
click at [665, 84] on ul "× C05CA53 [MEDICAL_DATA], KOMBINACE" at bounding box center [635, 85] width 328 height 28
click at [471, 84] on select "C05CA53 DIOSMIN, KOMBINACE" at bounding box center [470, 86] width 1 height 32
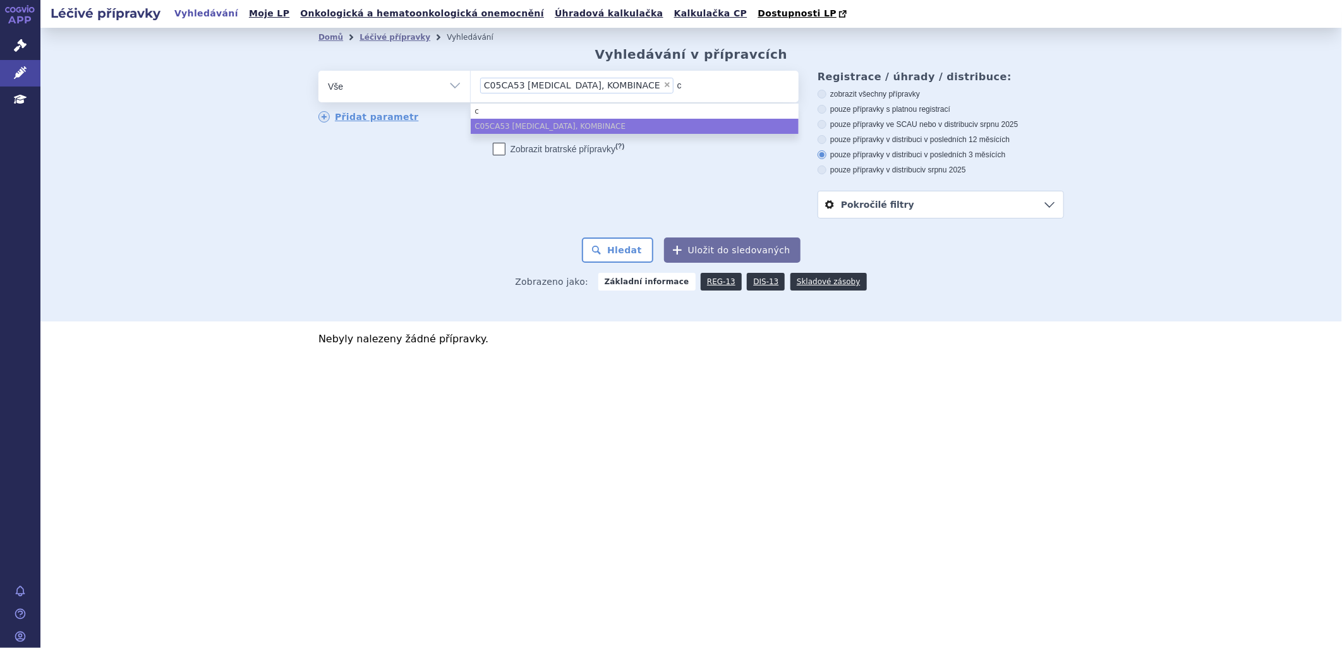
type input "c0"
type input "c05"
type input "c05c"
type input "c05ca"
type input "c05ca5"
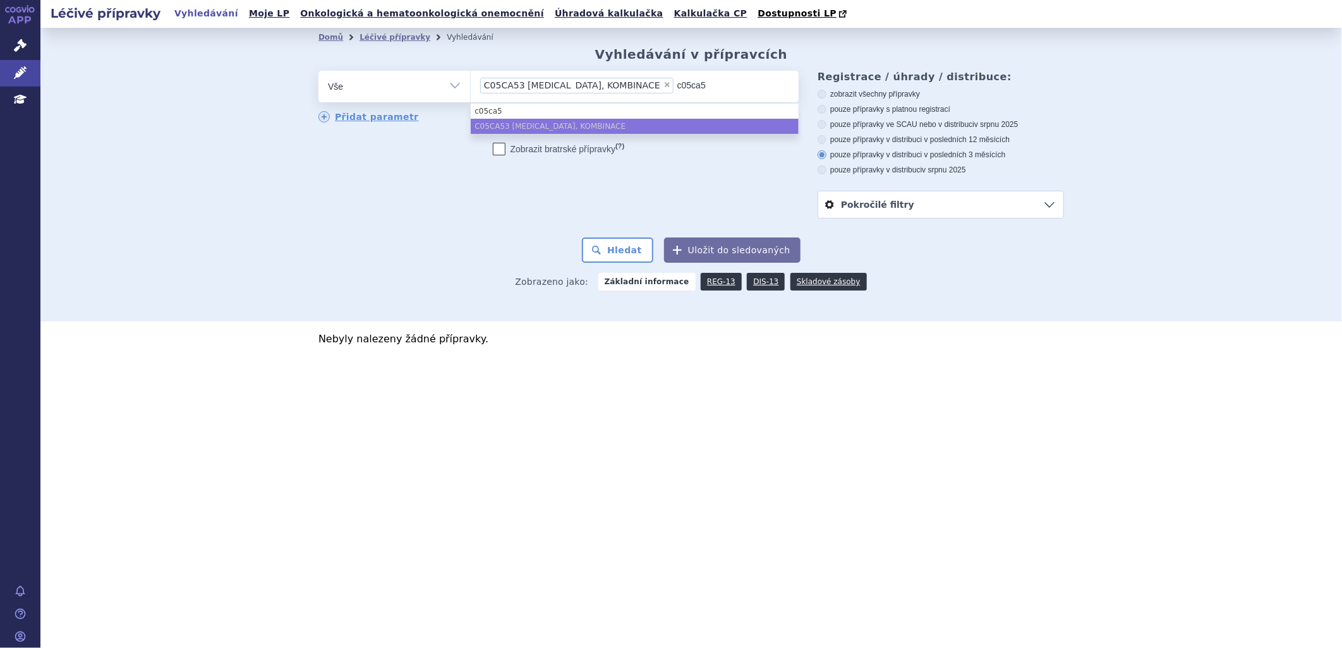
type input "c05ca53"
click at [664, 87] on span "×" at bounding box center [668, 85] width 8 height 8
click at [471, 87] on select "C05CA53 DIOSMIN, KOMBINACE c05ca53" at bounding box center [470, 86] width 1 height 32
select select
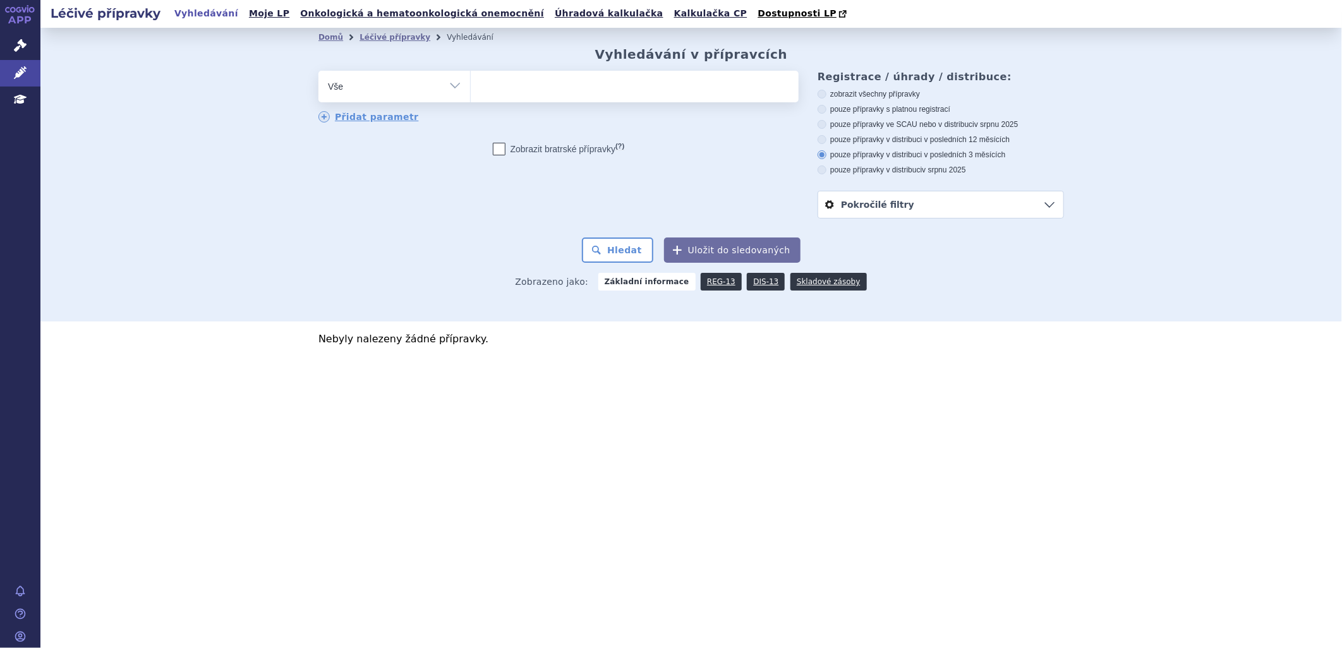
click at [636, 88] on ul at bounding box center [635, 84] width 328 height 27
click at [471, 88] on select "C05CA53 DIOSMIN, KOMBINACE c05ca53" at bounding box center [470, 86] width 1 height 32
type input "c0"
type input "c05"
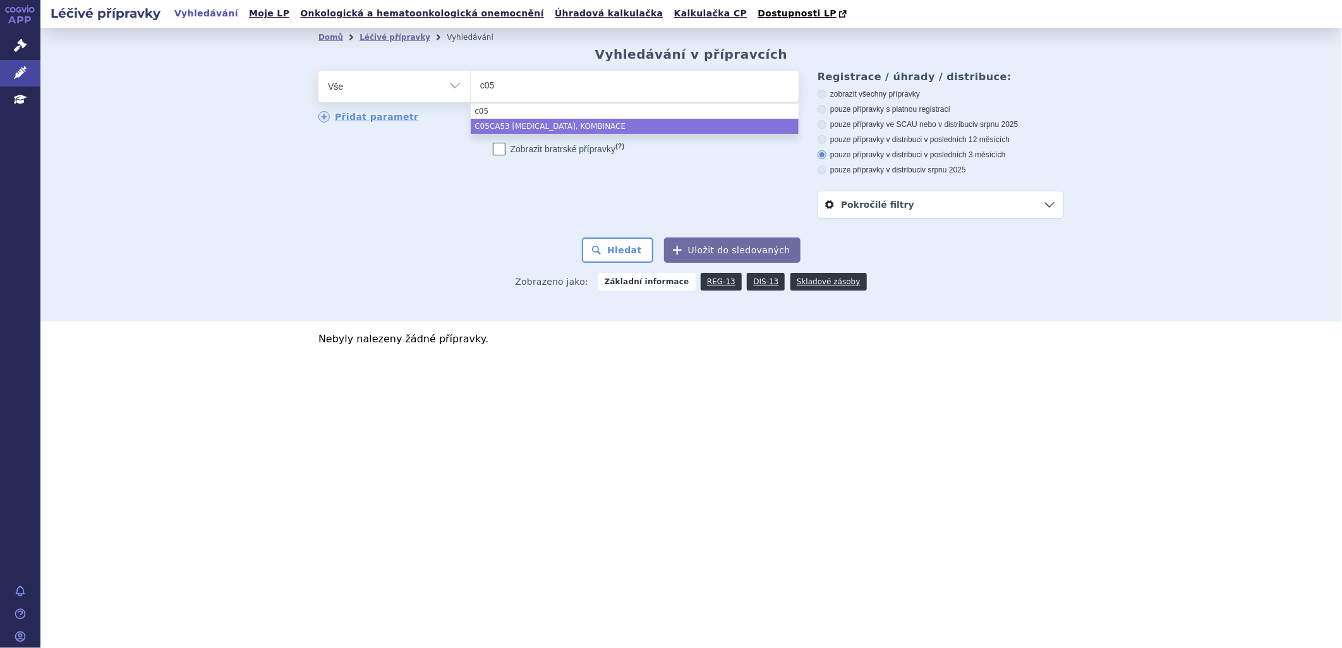
select select "C05CA53 DIOSMIN, KOMBINACE"
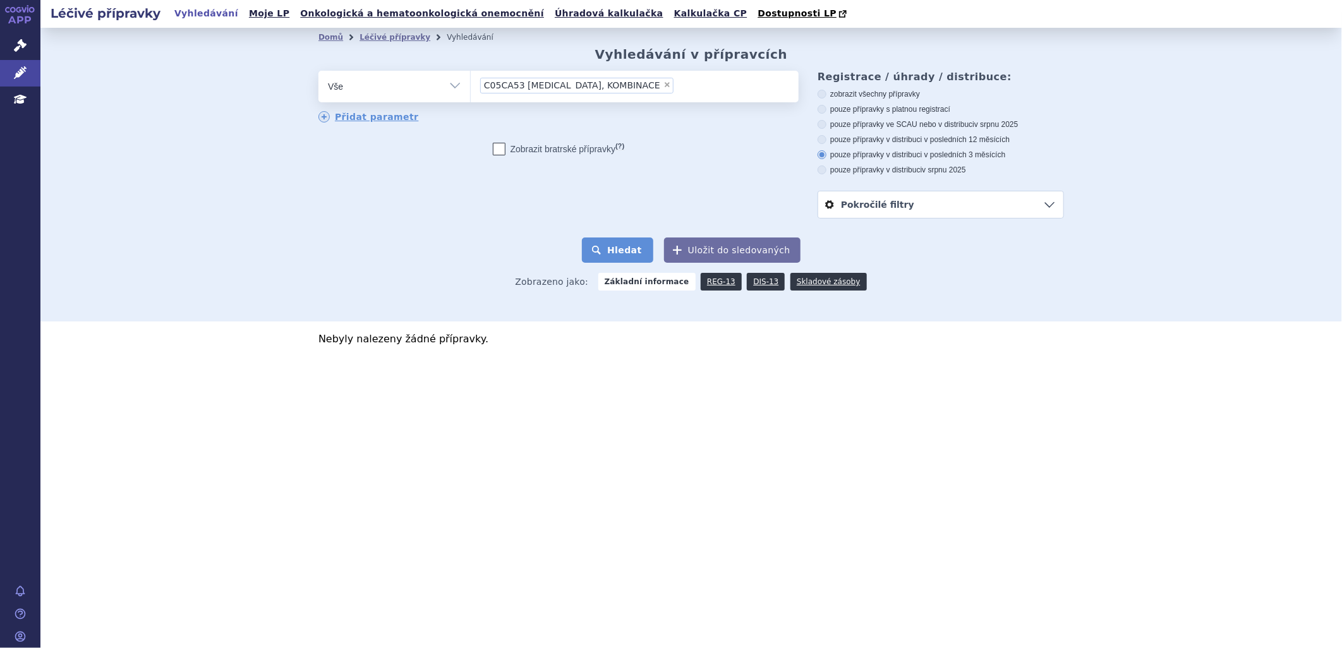
click at [635, 244] on button "Hledat" at bounding box center [617, 250] width 71 height 25
click at [822, 92] on icon at bounding box center [822, 94] width 9 height 9
click at [822, 92] on input "zobrazit všechny přípravky" at bounding box center [823, 96] width 8 height 8
radio input "true"
click at [642, 242] on button "Hledat" at bounding box center [617, 250] width 71 height 25
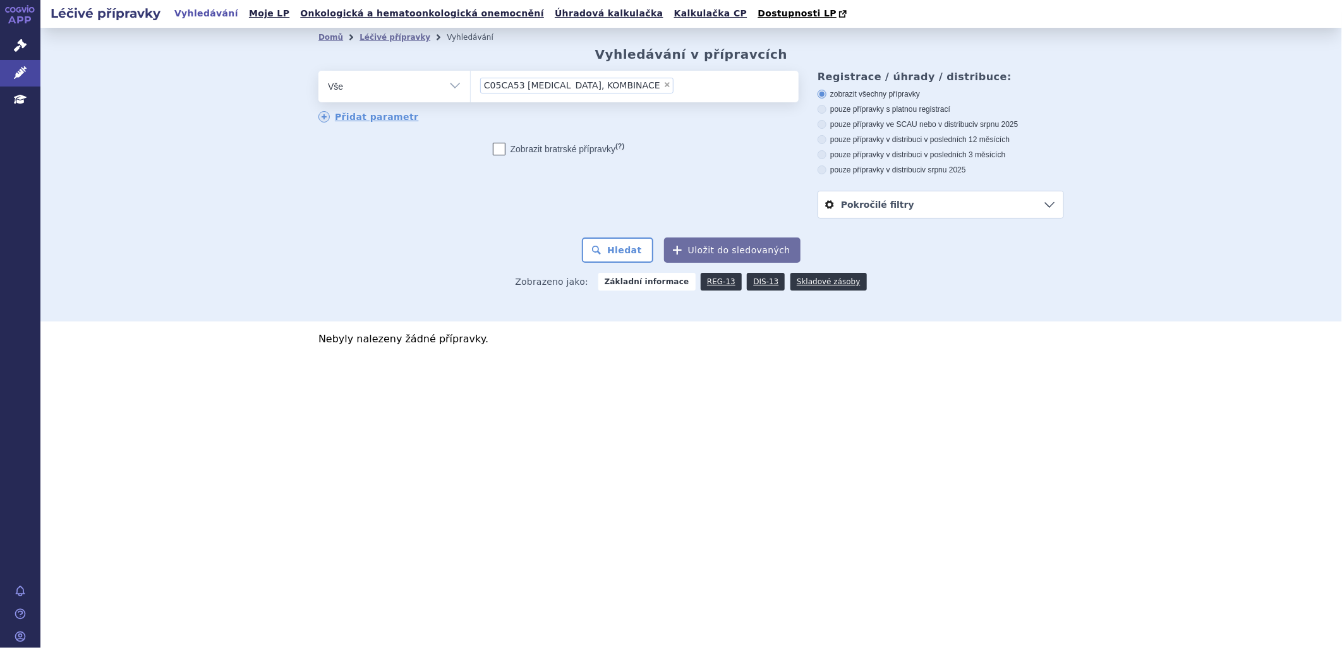
click at [624, 87] on li "× C05CA53 DIOSMIN, KOMBINACE" at bounding box center [576, 86] width 193 height 16
click at [471, 87] on select "C05CA53 DIOSMIN, KOMBINACE" at bounding box center [470, 86] width 1 height 32
click at [664, 87] on span "×" at bounding box center [668, 85] width 8 height 8
click at [471, 87] on select "C05CA53 DIOSMIN, KOMBINACE" at bounding box center [470, 86] width 1 height 32
select select
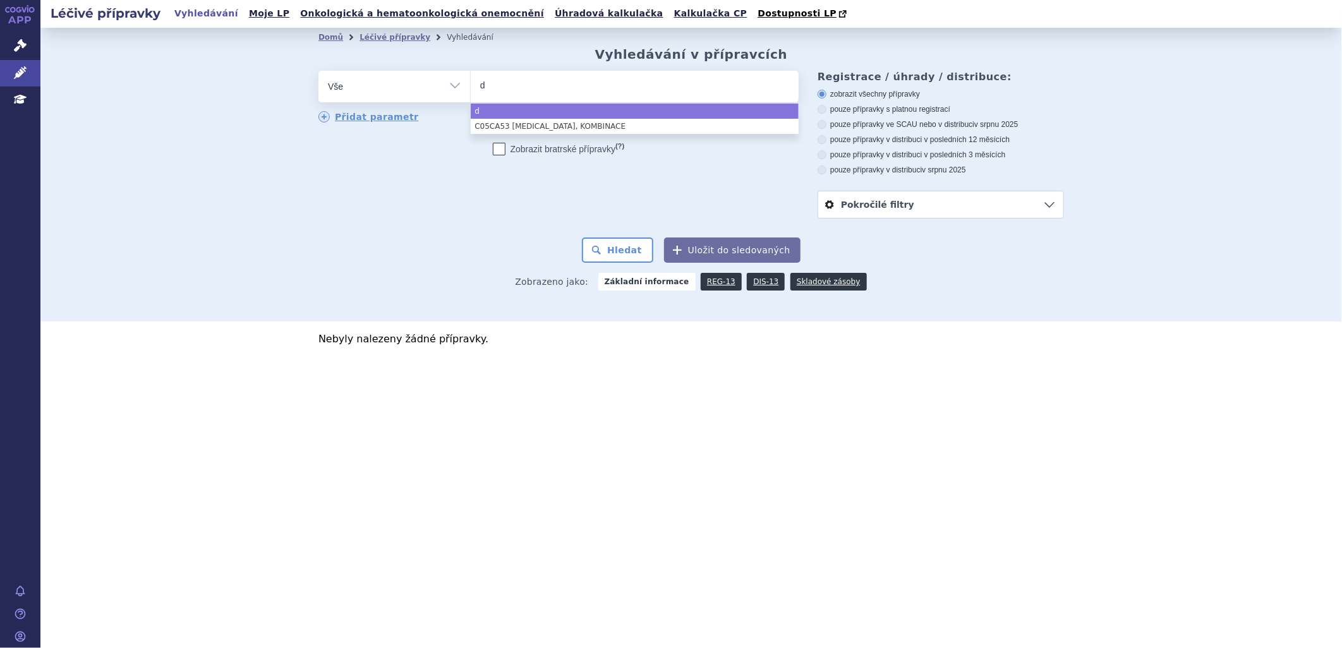
type input "de"
type input "detr"
type input "detra"
type input "detral"
type input "detrale"
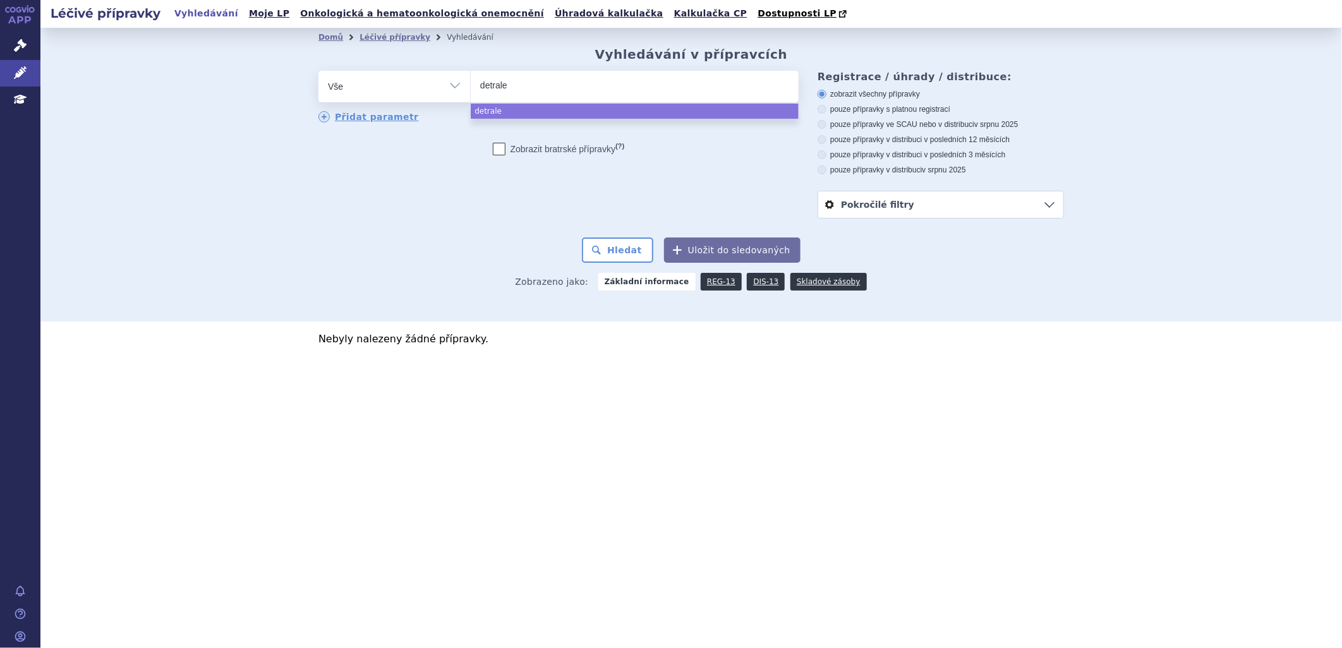
type input "detralex"
select select "detralex"
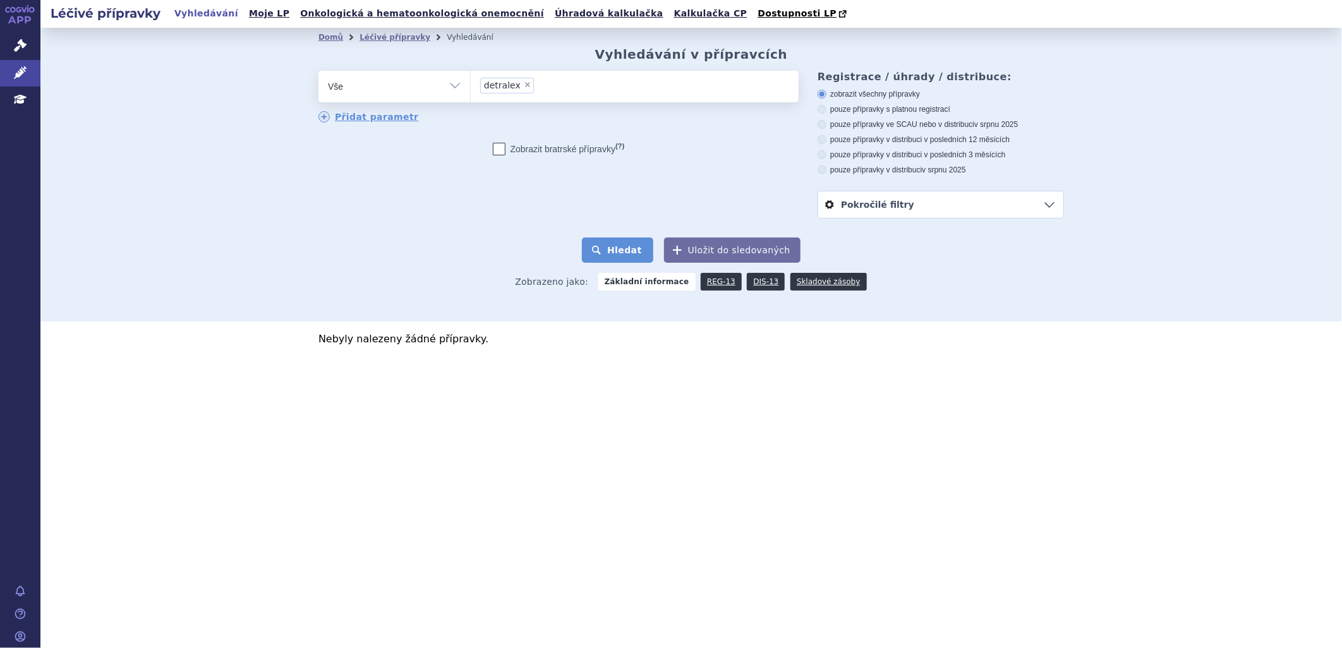
click at [626, 245] on button "Hledat" at bounding box center [617, 250] width 71 height 25
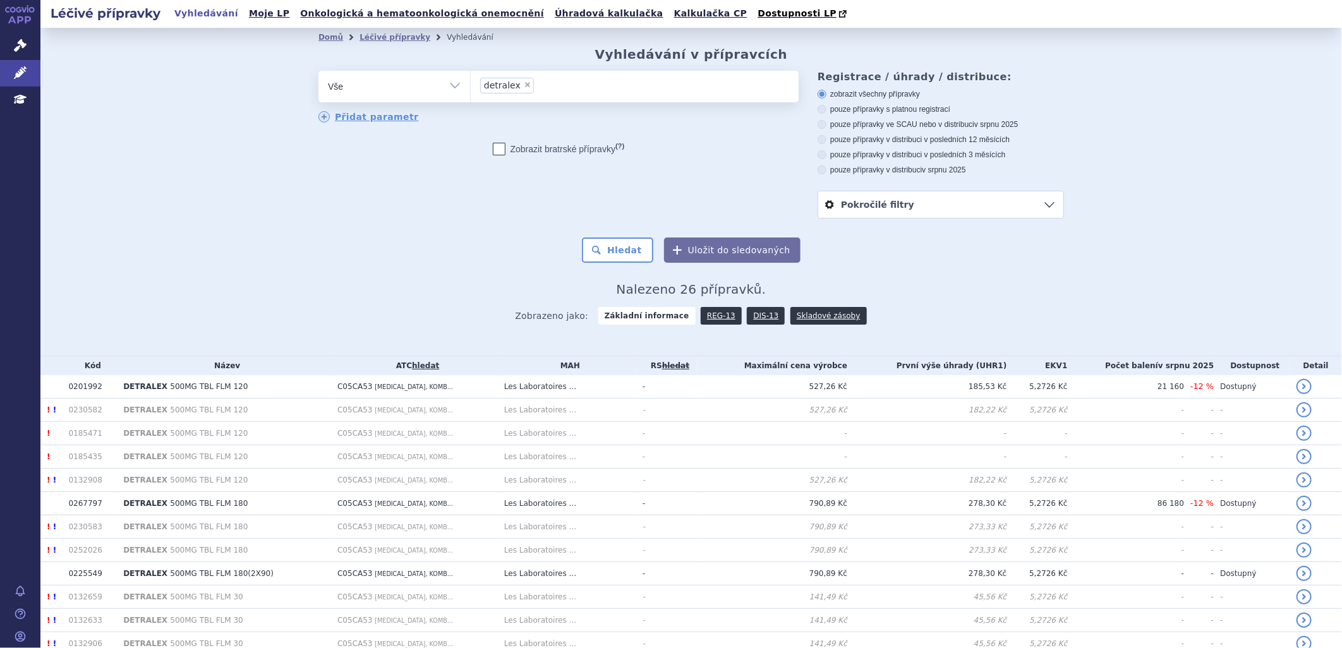
click at [826, 153] on label "pouze přípravky v distribuci v posledních 3 měsících" at bounding box center [941, 155] width 246 height 10
click at [826, 153] on input "pouze přípravky v distribuci v posledních 3 měsících" at bounding box center [823, 156] width 8 height 8
radio input "true"
click at [633, 249] on button "Hledat" at bounding box center [617, 250] width 71 height 25
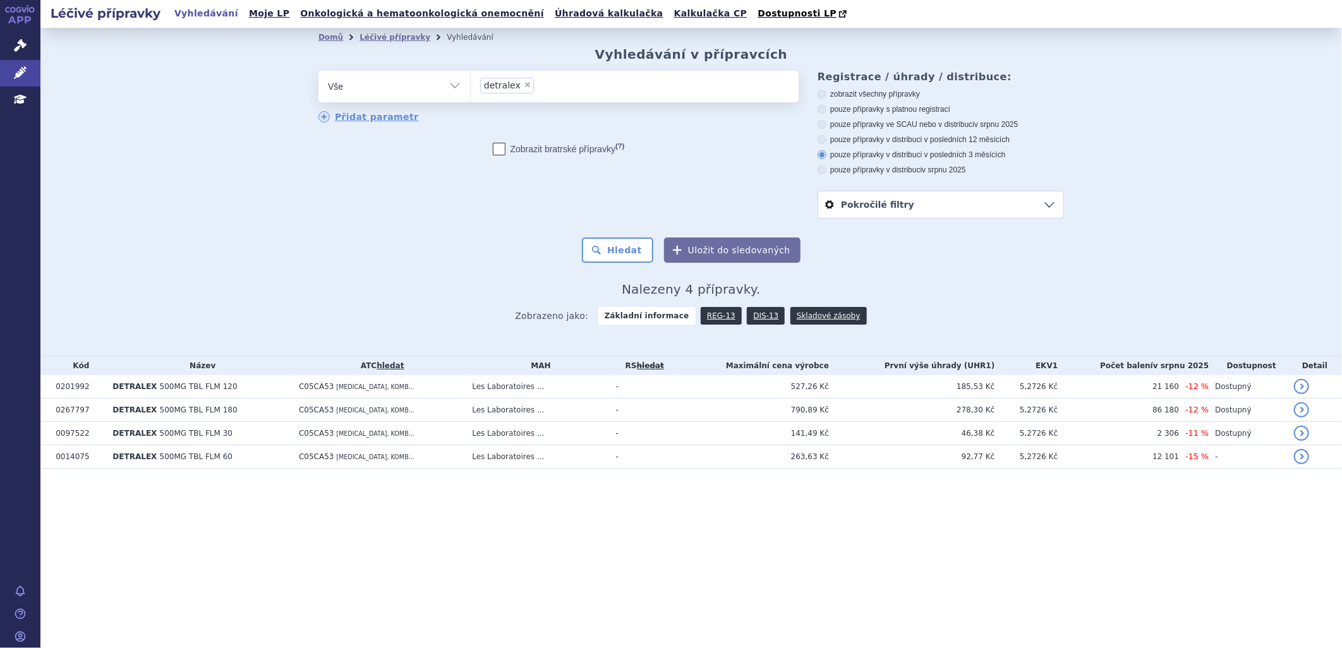
click at [524, 85] on span "×" at bounding box center [528, 85] width 8 height 8
click at [471, 85] on select "detralex" at bounding box center [470, 86] width 1 height 32
select select
click at [457, 90] on select "Vše Přípravek/SUKL kód MAH VPOIS ATC/Aktivní látka Léková forma Síla" at bounding box center [395, 85] width 152 height 28
select select "filter-atc-group"
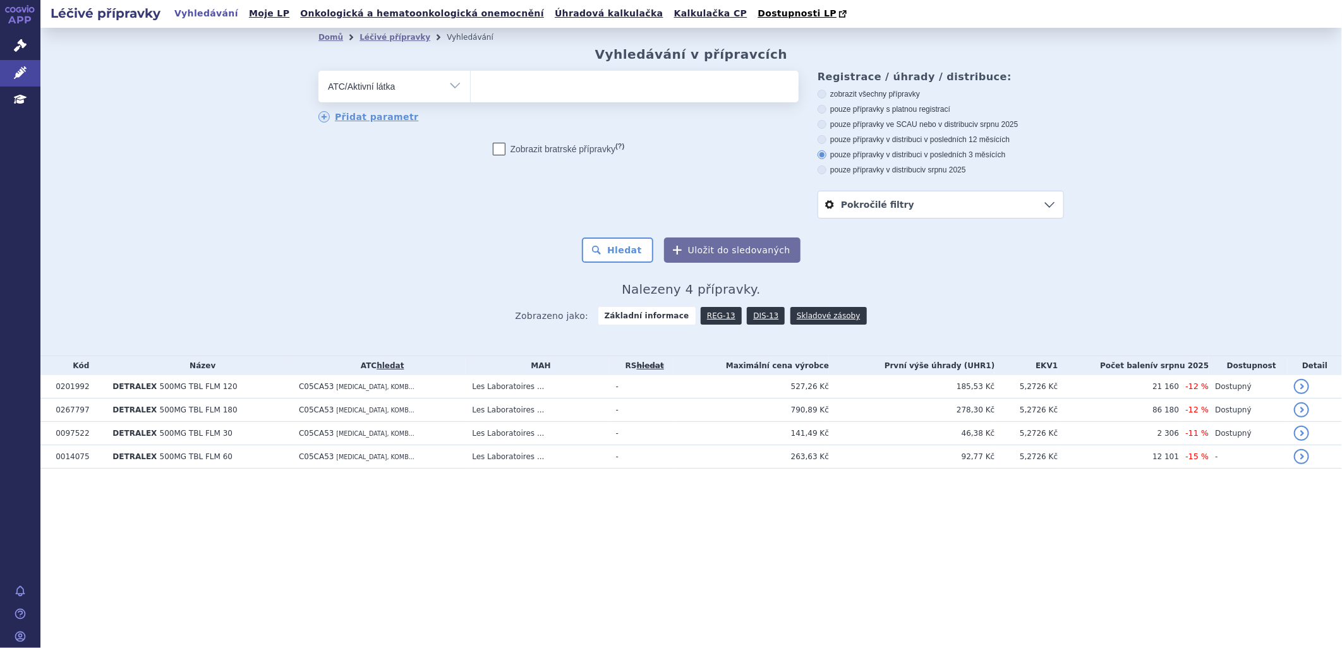
click at [319, 71] on select "Vše Přípravek/SUKL kód MAH VPOIS ATC/Aktivní látka Léková forma Síla" at bounding box center [395, 85] width 152 height 28
click at [538, 73] on ul at bounding box center [635, 84] width 328 height 27
click at [471, 73] on select at bounding box center [470, 86] width 1 height 32
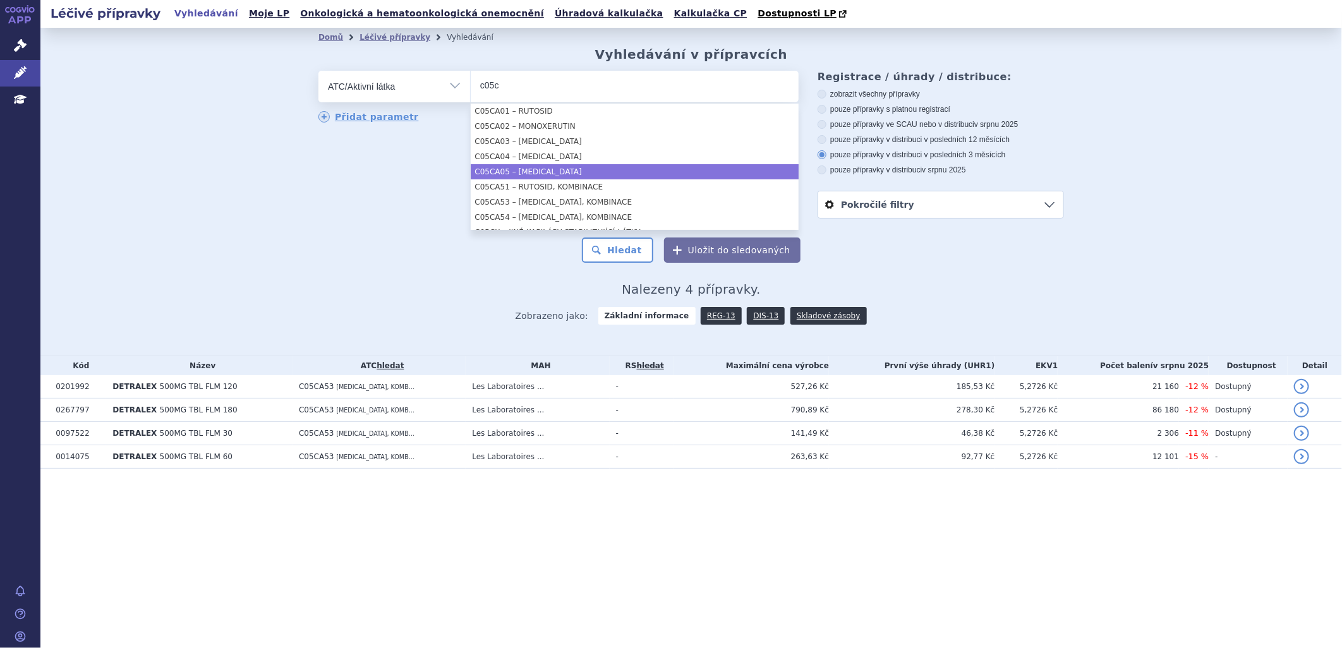
scroll to position [70, 0]
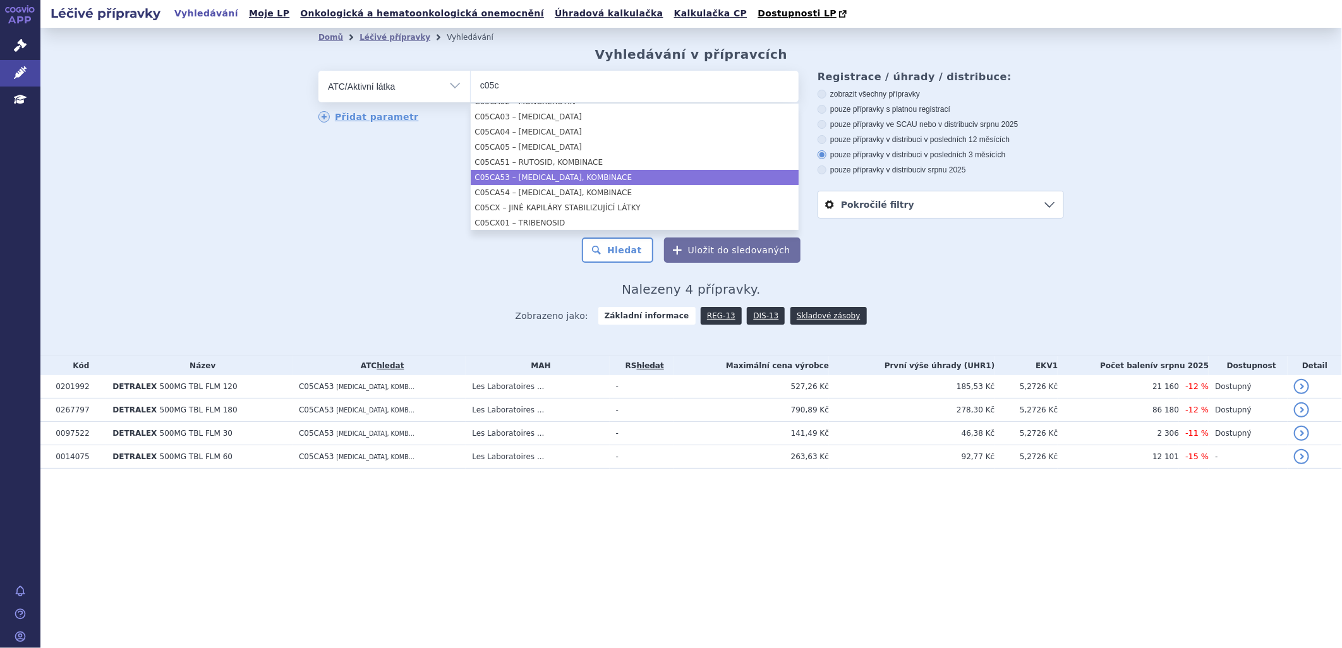
type input "c05c"
select select "C05CA53"
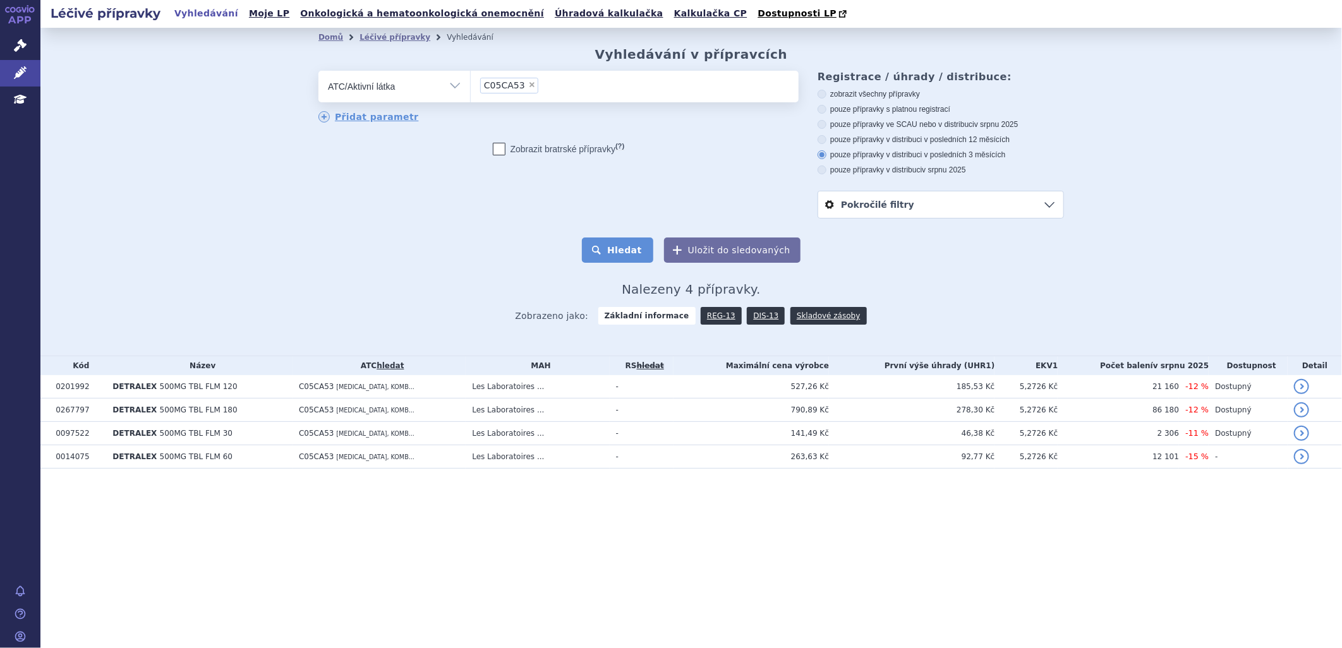
click at [641, 251] on button "Hledat" at bounding box center [617, 250] width 71 height 25
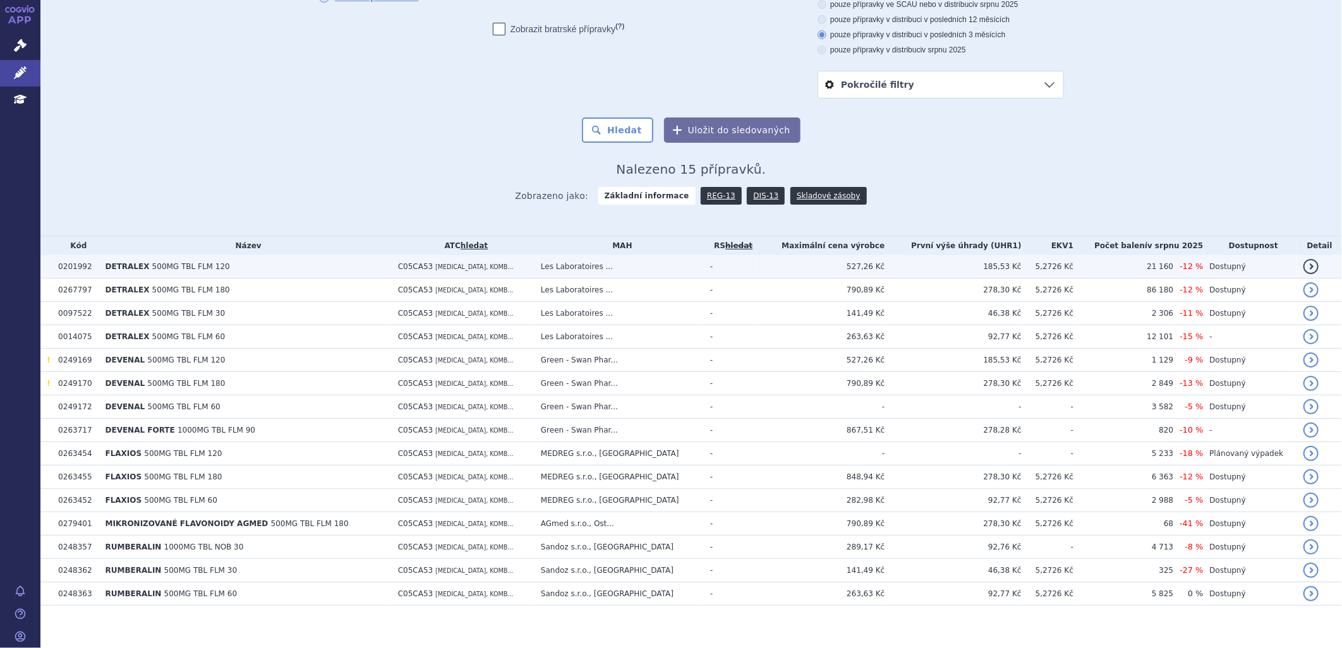
scroll to position [130, 0]
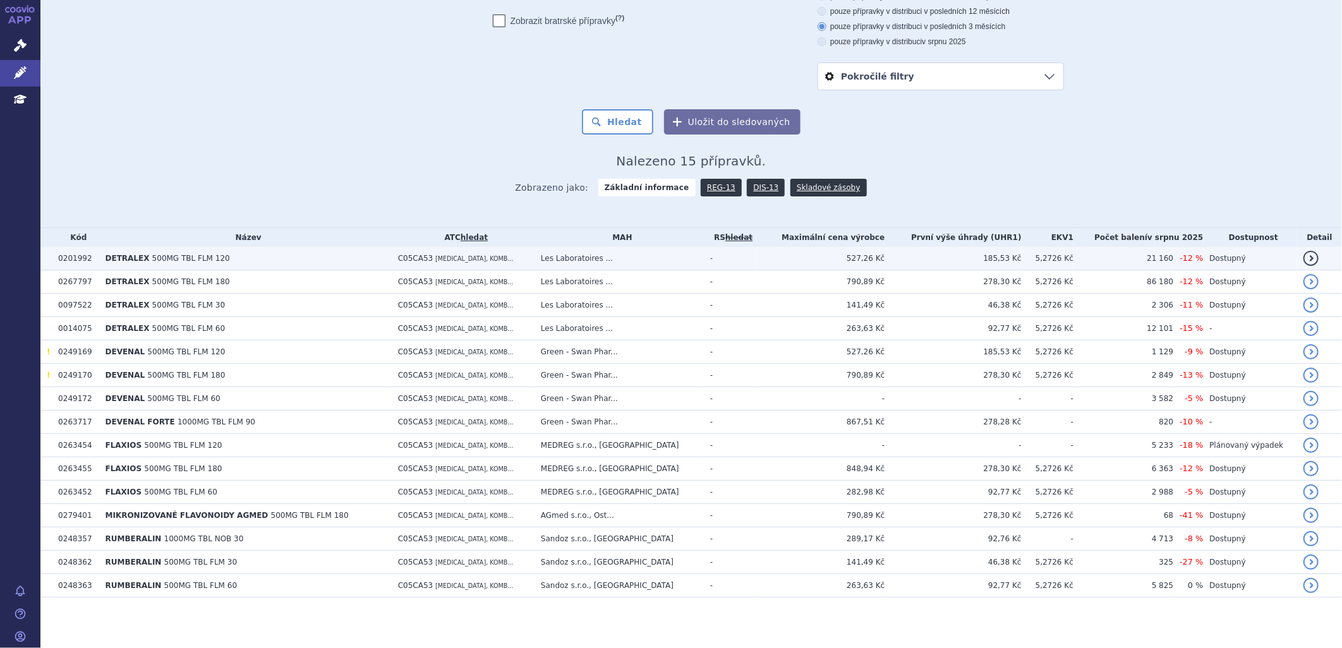
click at [133, 257] on span "DETRALEX" at bounding box center [128, 258] width 44 height 9
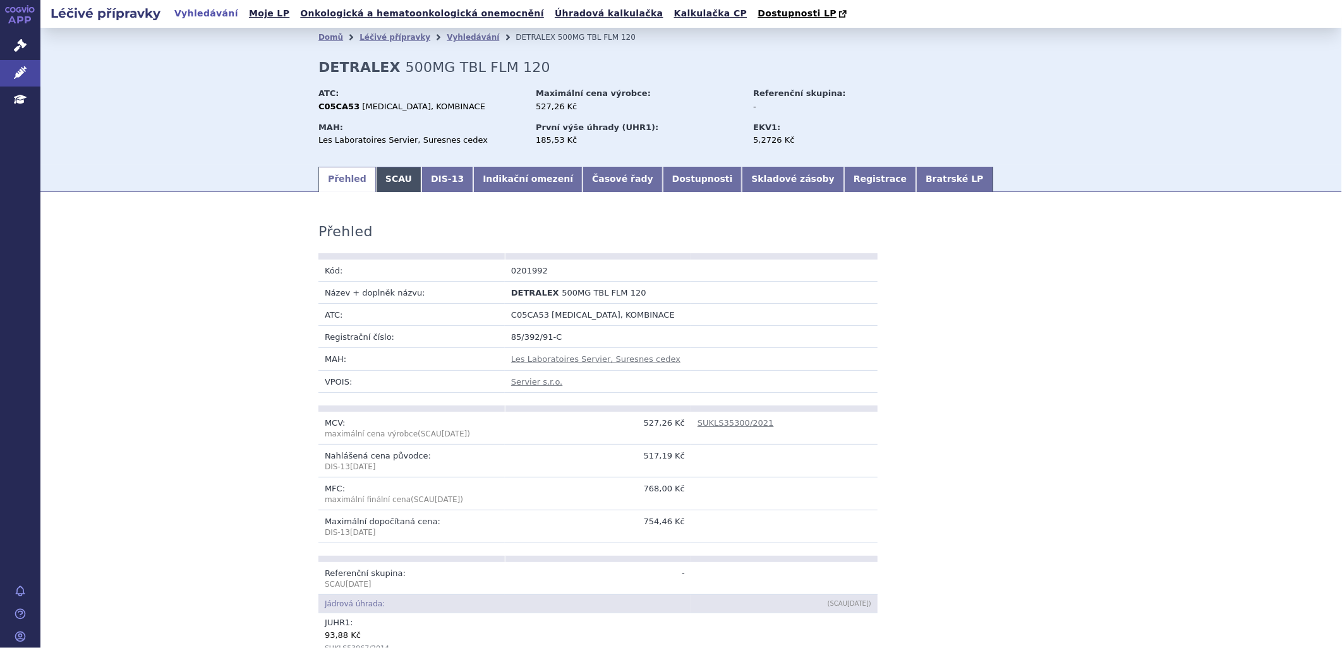
click at [396, 184] on link "SCAU" at bounding box center [399, 179] width 46 height 25
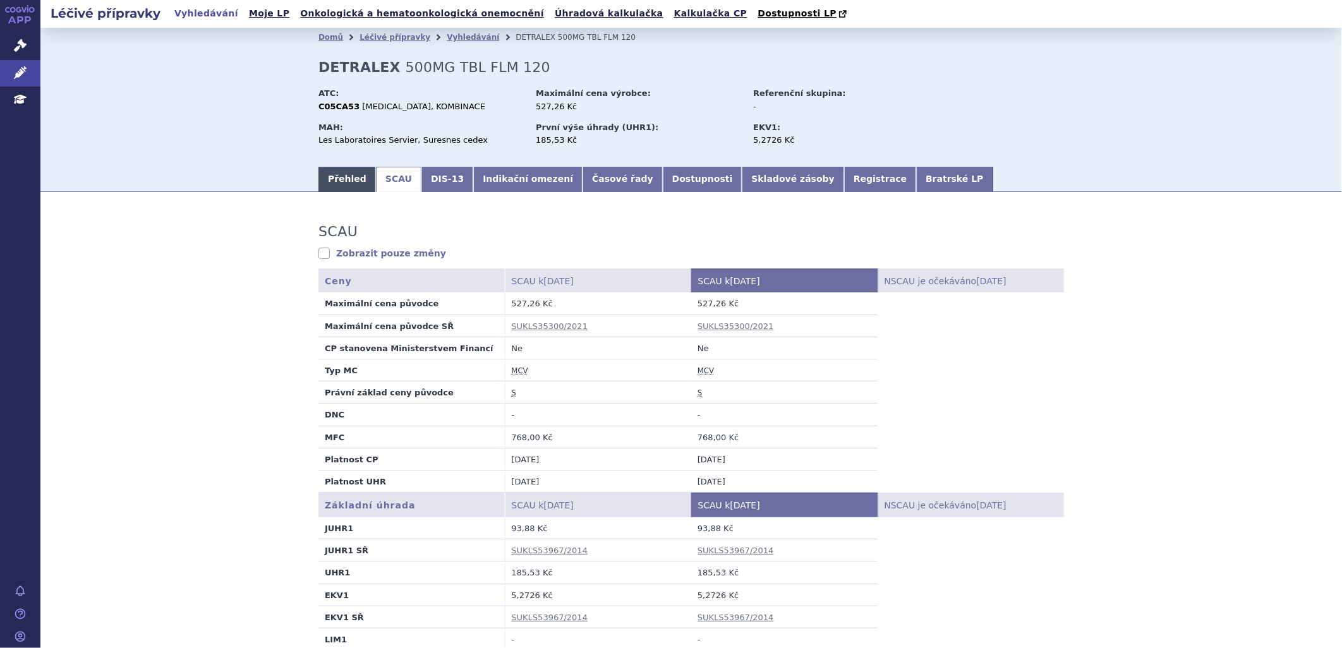
drag, startPoint x: 330, startPoint y: 175, endPoint x: 339, endPoint y: 179, distance: 10.2
click at [330, 175] on link "Přehled" at bounding box center [348, 179] width 58 height 25
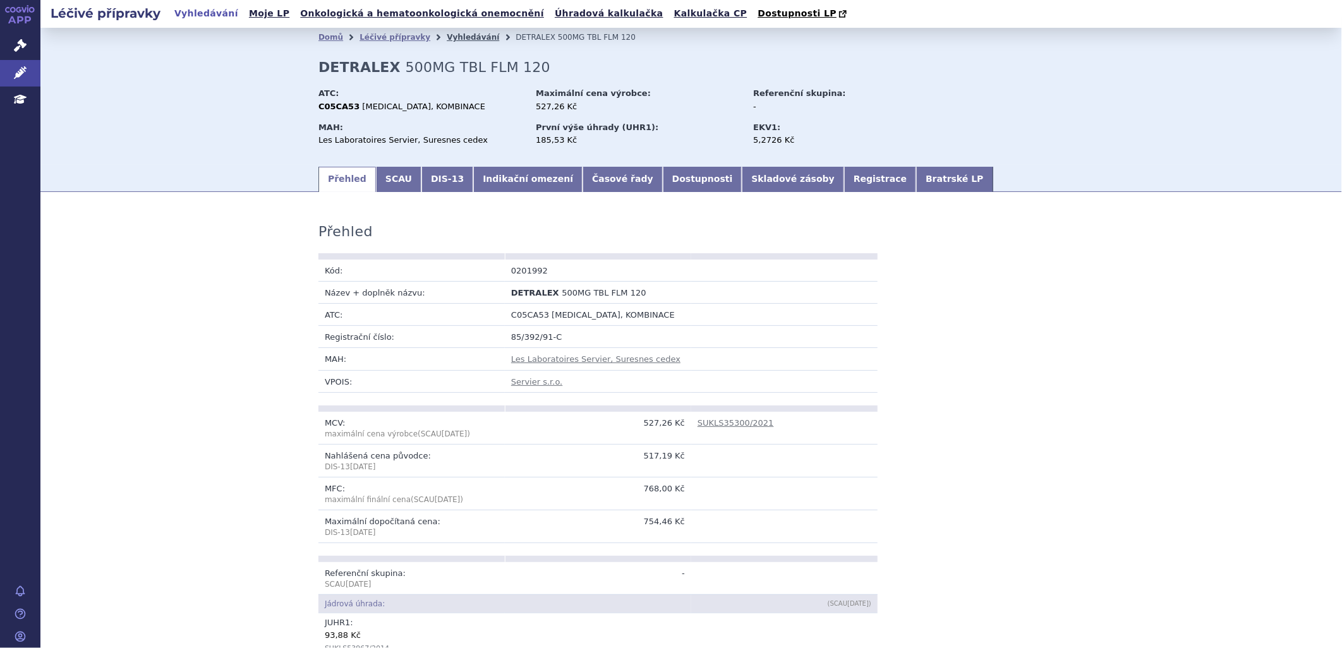
click at [456, 34] on link "Vyhledávání" at bounding box center [473, 37] width 52 height 9
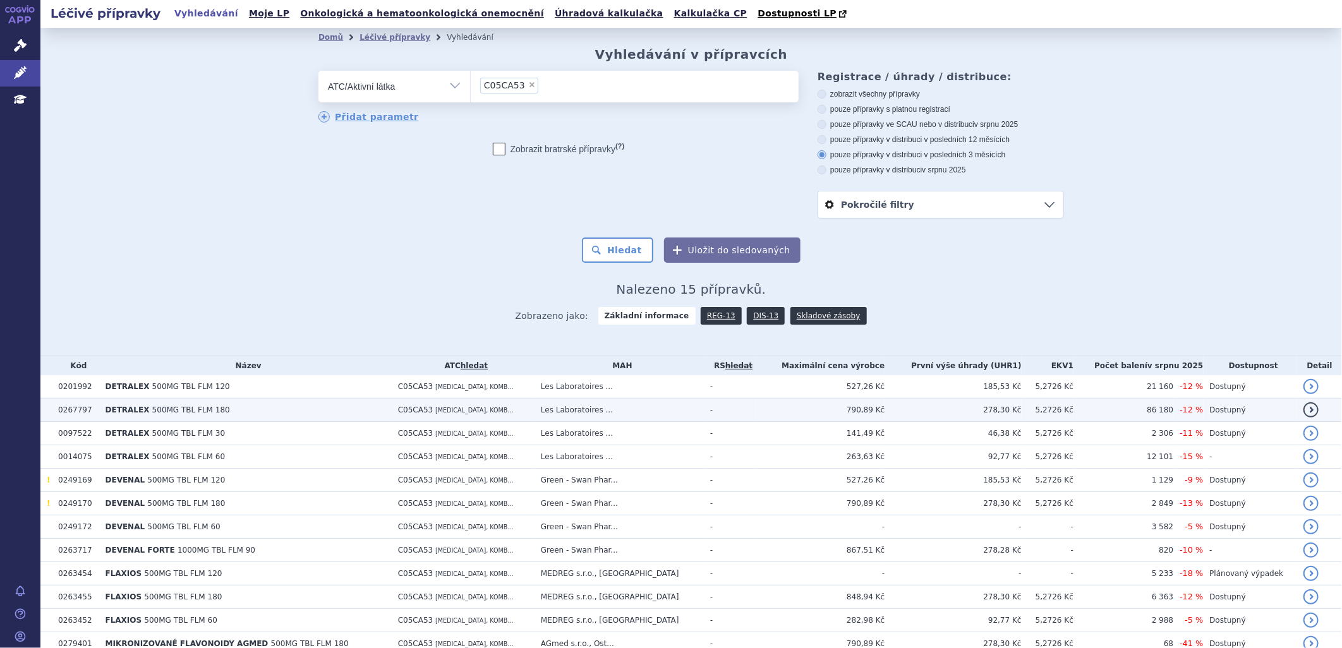
click at [198, 411] on span "500MG TBL FLM 180" at bounding box center [191, 410] width 78 height 9
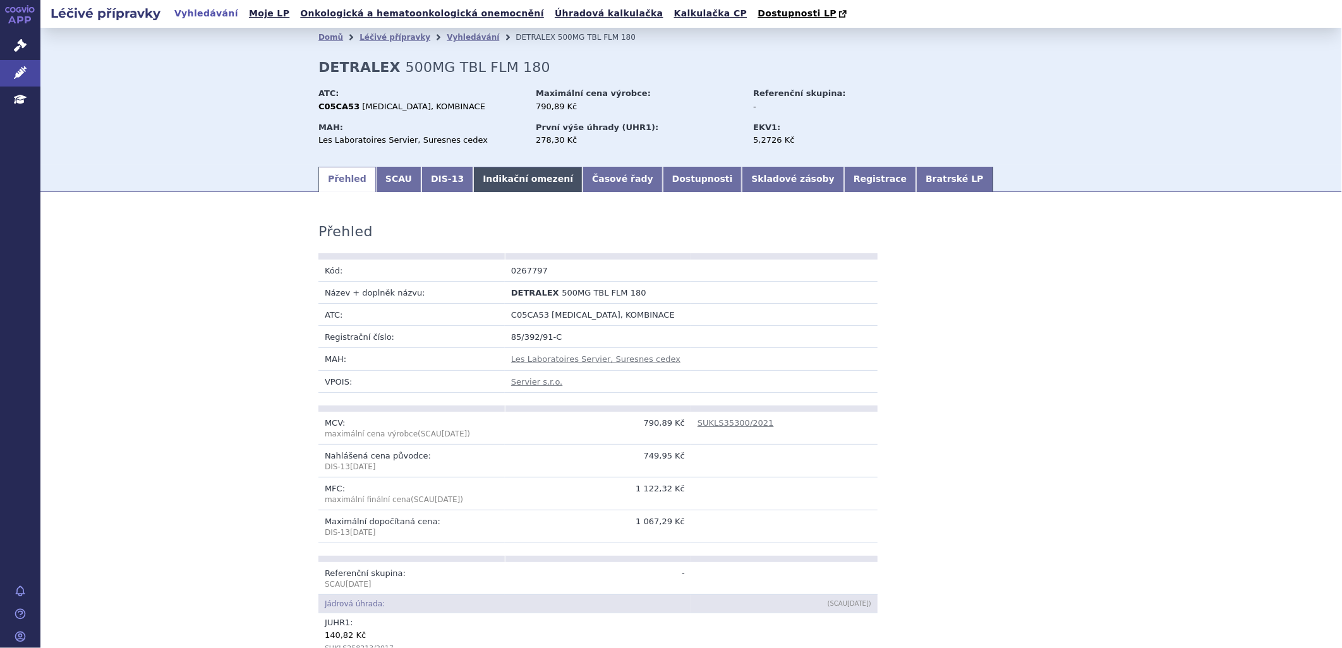
click at [487, 181] on link "Indikační omezení" at bounding box center [527, 179] width 109 height 25
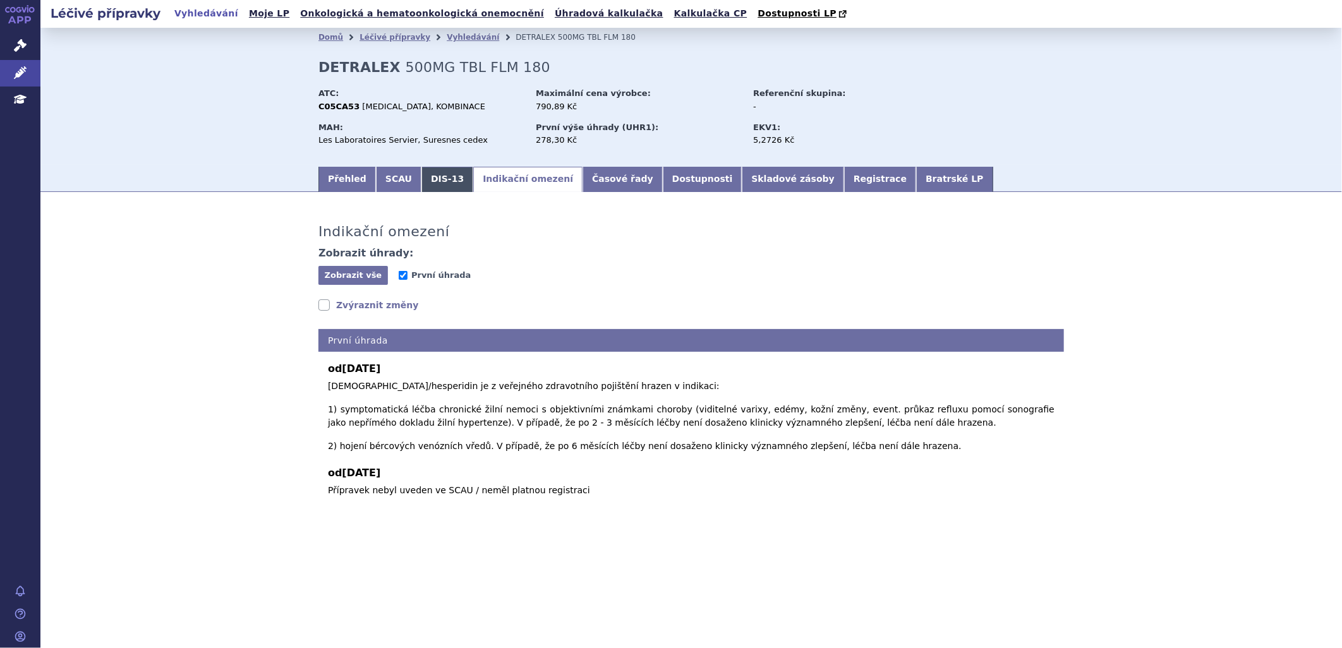
click at [439, 181] on link "DIS-13" at bounding box center [448, 179] width 52 height 25
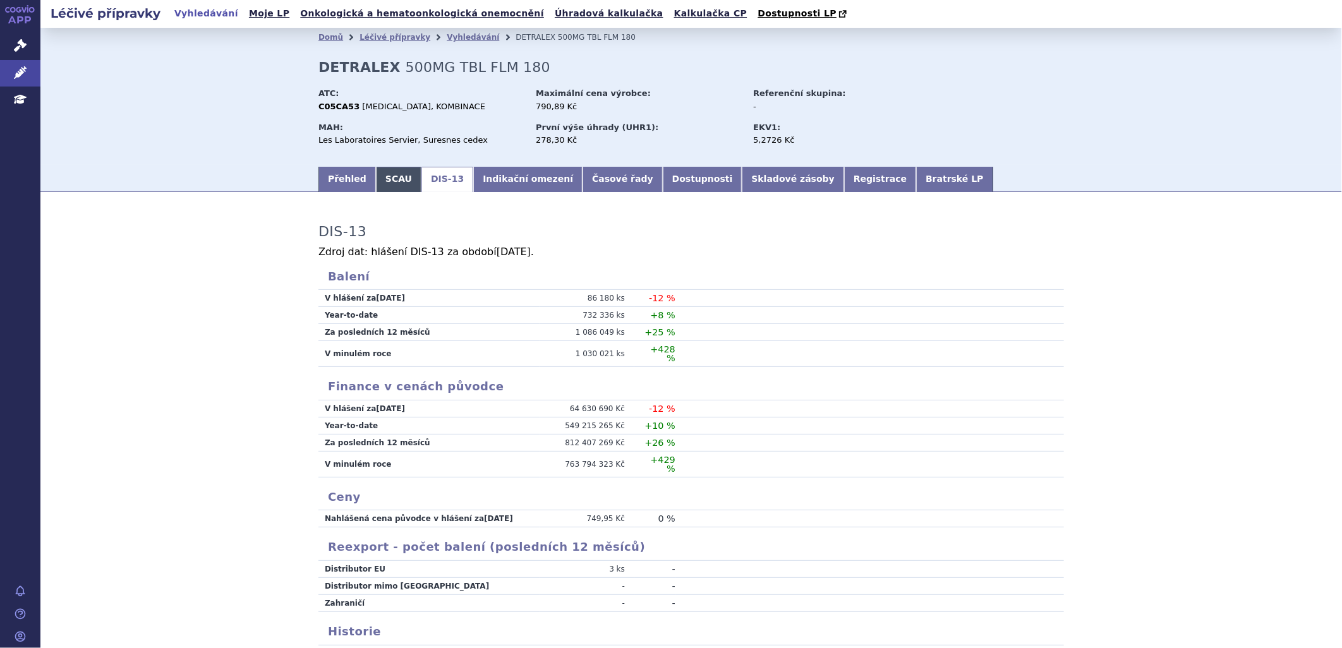
click at [390, 179] on link "SCAU" at bounding box center [399, 179] width 46 height 25
